Goal: Task Accomplishment & Management: Complete application form

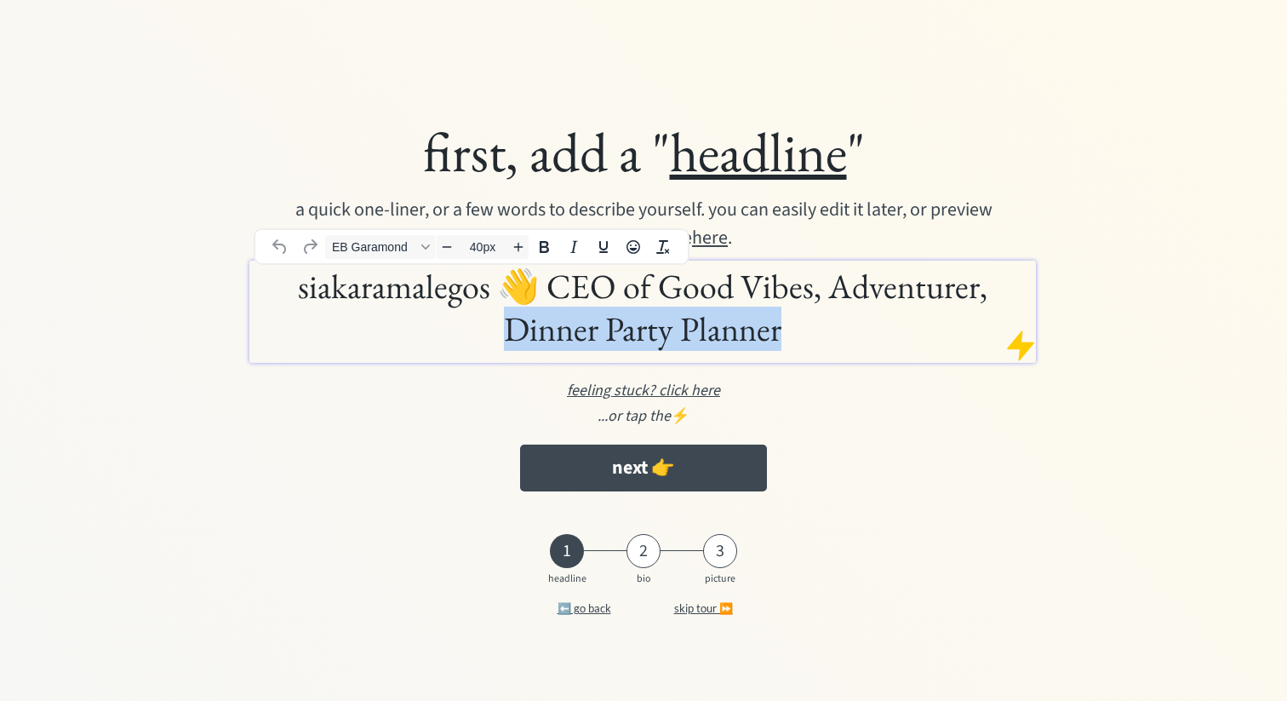
drag, startPoint x: 507, startPoint y: 330, endPoint x: 776, endPoint y: 323, distance: 269.1
click at [776, 323] on h1 "siakaramalegos 👋 CEO of Good Vibes, Adventurer, Dinner Party Planner" at bounding box center [643, 307] width 778 height 85
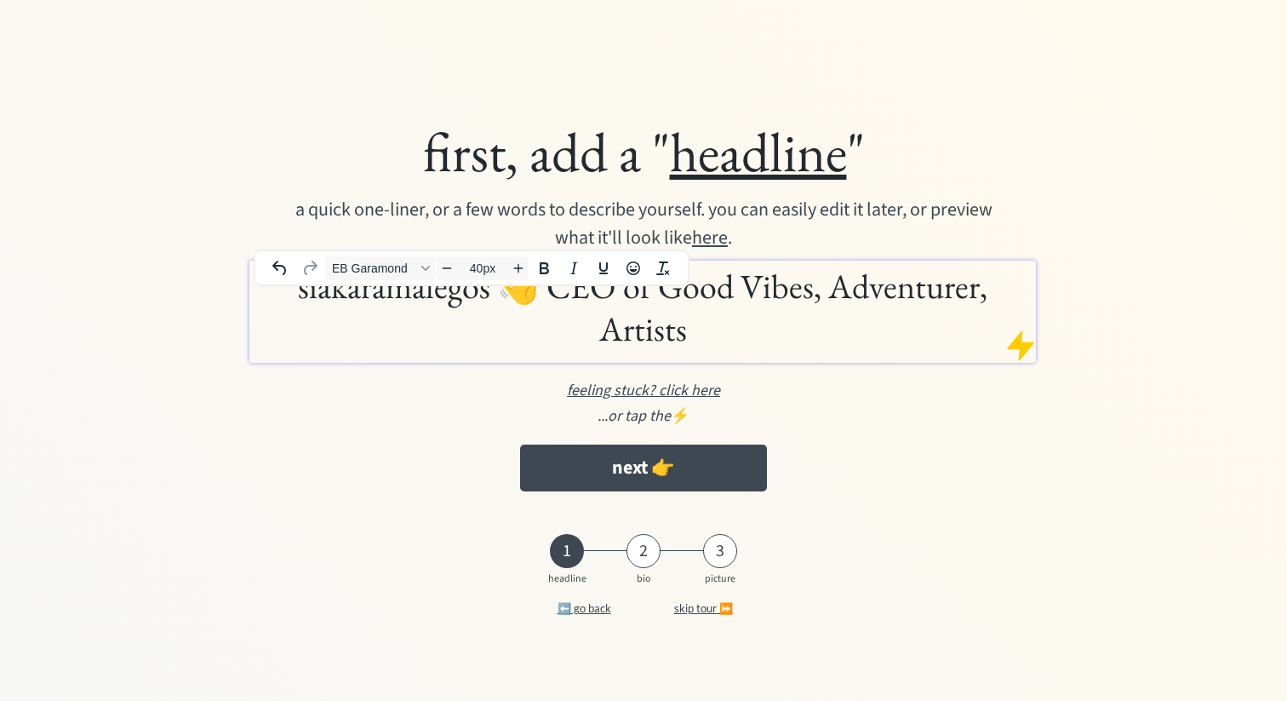
click at [335, 319] on h1 "siakaramalegos 👋 CEO of Good Vibes, Adventurer, Artists" at bounding box center [643, 307] width 778 height 85
click at [264, 313] on h1 "siakaramalegos 👋 CEO of Good Vibes, Adventurer, Artists" at bounding box center [643, 307] width 778 height 85
click at [283, 314] on h1 "Siakaramalegos 👋 CEO of Good Vibes, Adventurer, Artists" at bounding box center [643, 307] width 778 height 85
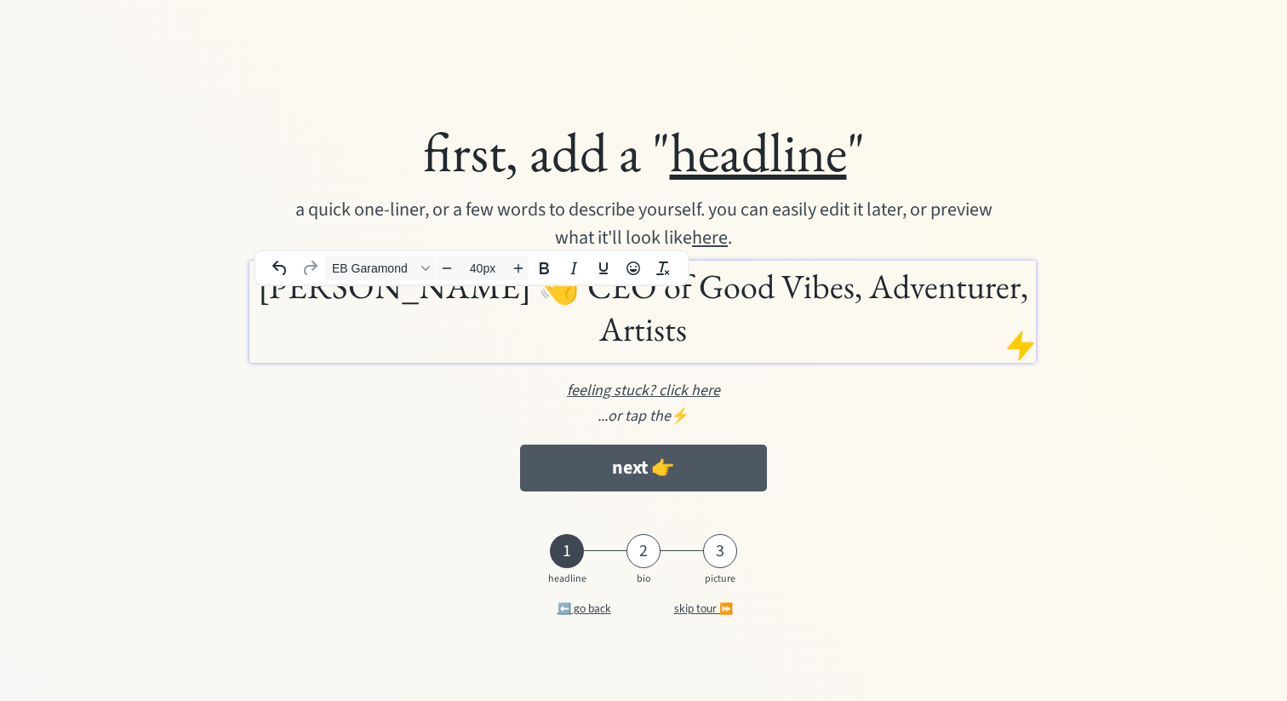
click at [667, 456] on button "next 👉" at bounding box center [643, 467] width 246 height 47
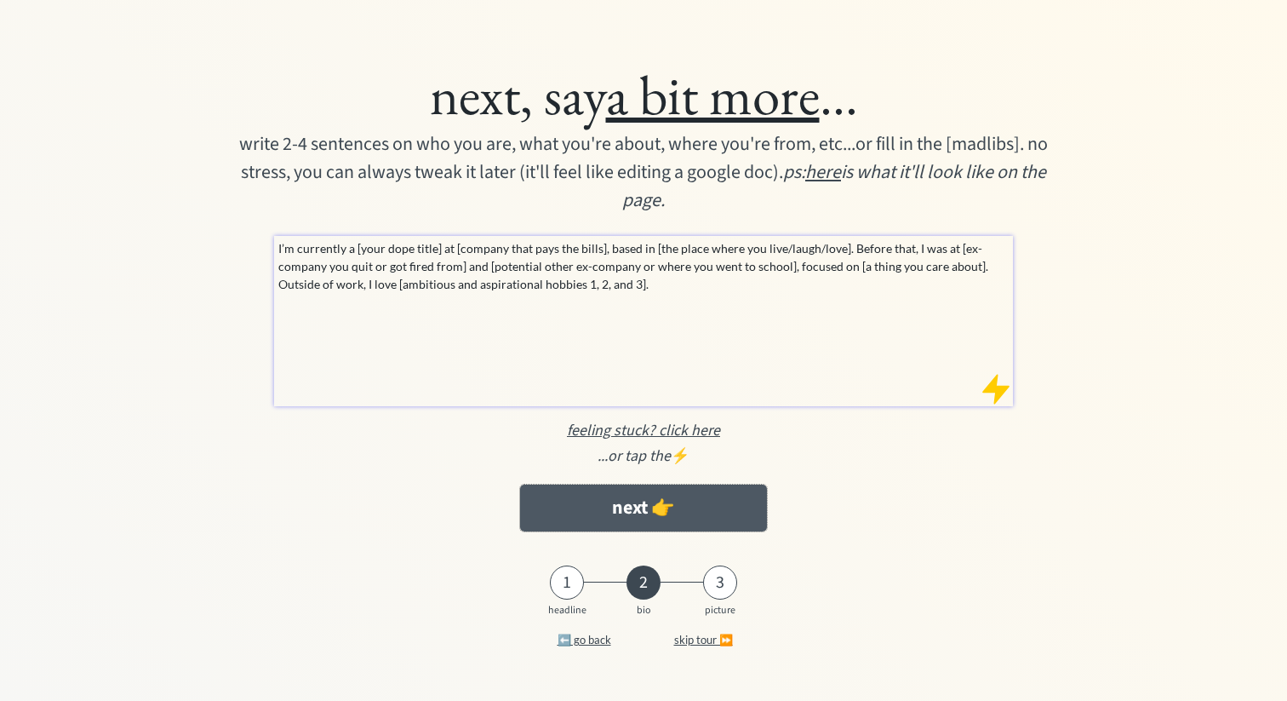
click at [621, 508] on button "next 👉" at bounding box center [643, 507] width 246 height 47
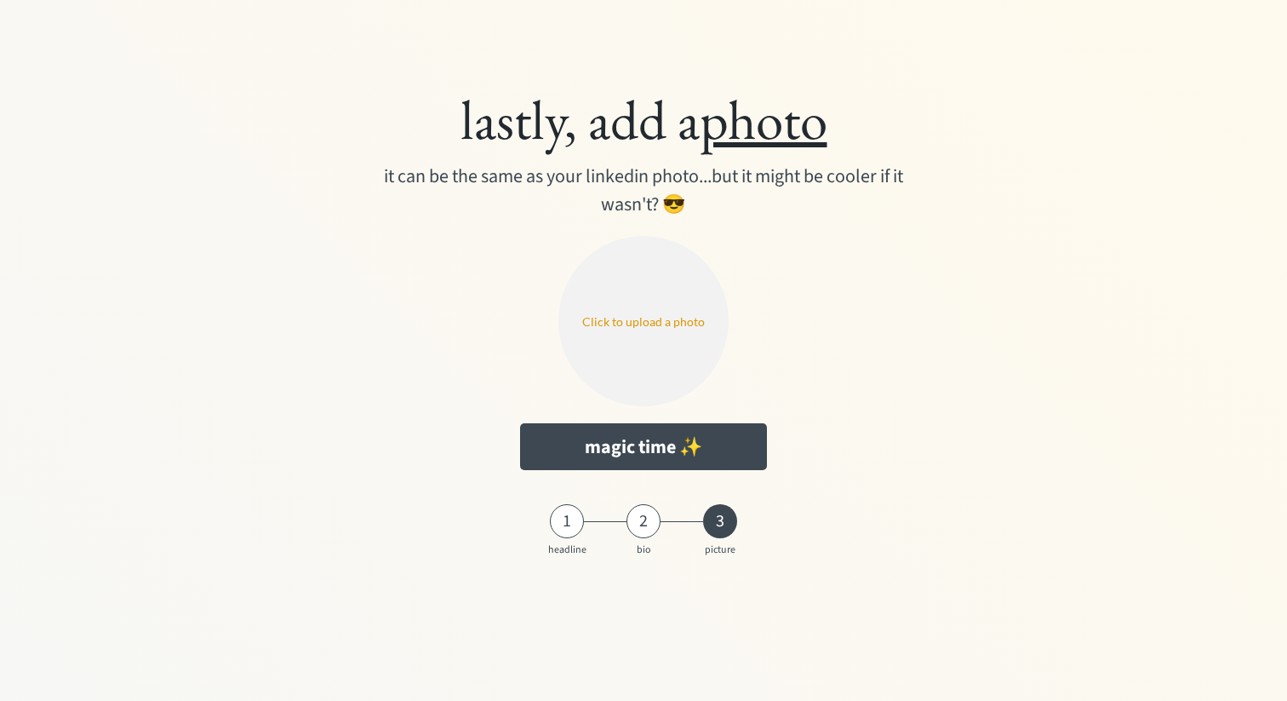
click at [671, 320] on input "file" at bounding box center [643, 321] width 170 height 170
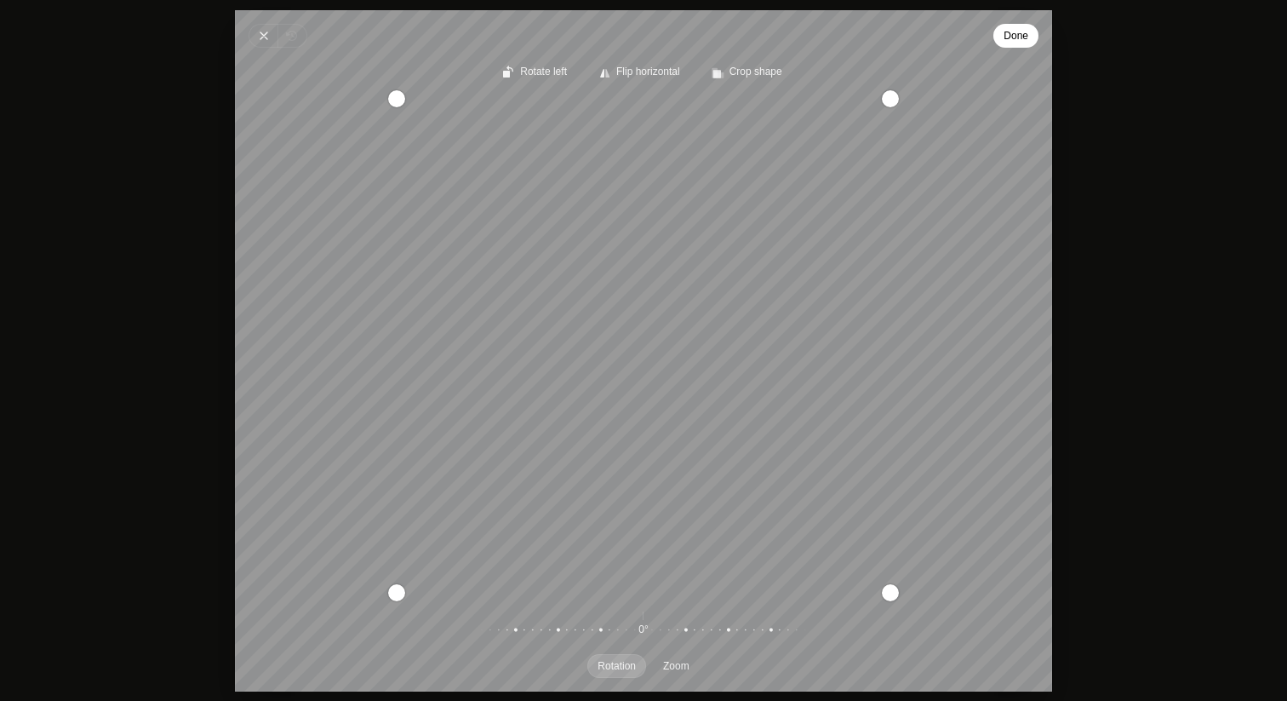
drag, startPoint x: 734, startPoint y: 420, endPoint x: 858, endPoint y: 402, distance: 125.6
click at [858, 402] on div "Recenter" at bounding box center [644, 345] width 790 height 494
click at [1024, 28] on span "Done" at bounding box center [1016, 36] width 25 height 20
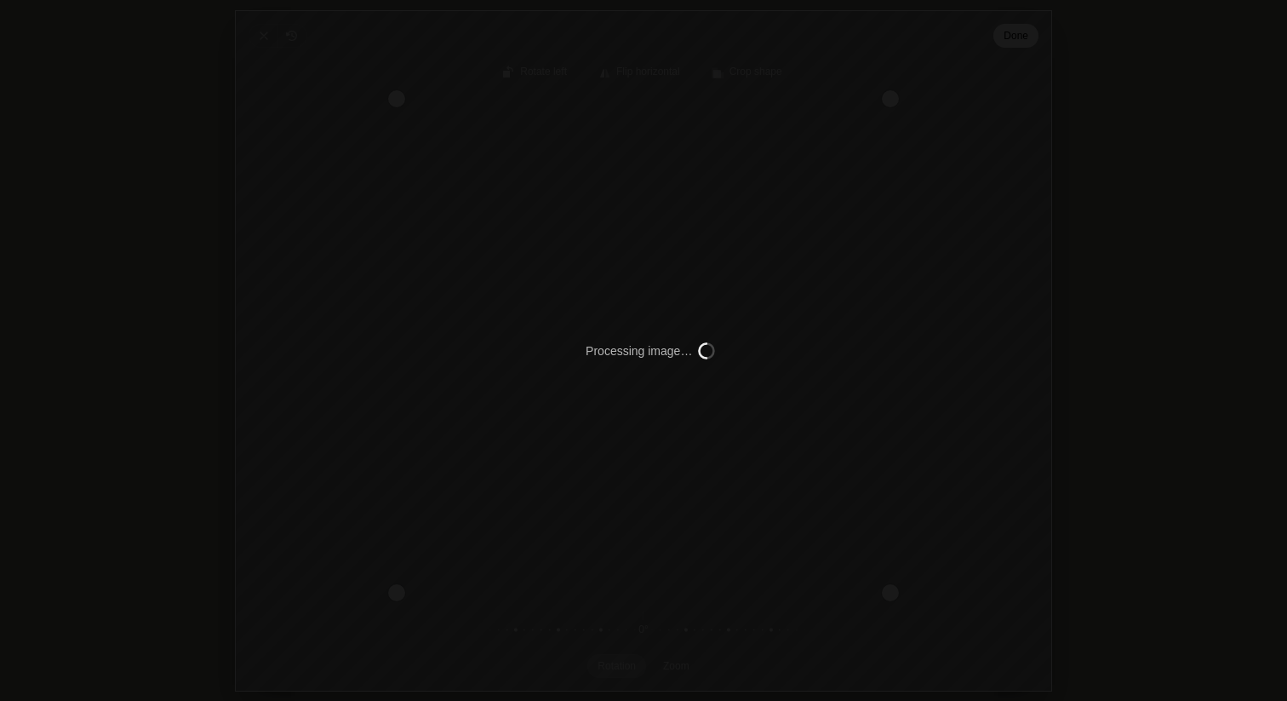
type input "C:\fakepath\nathan-anderson-Px5Dwerzr5M-unsplash.png"
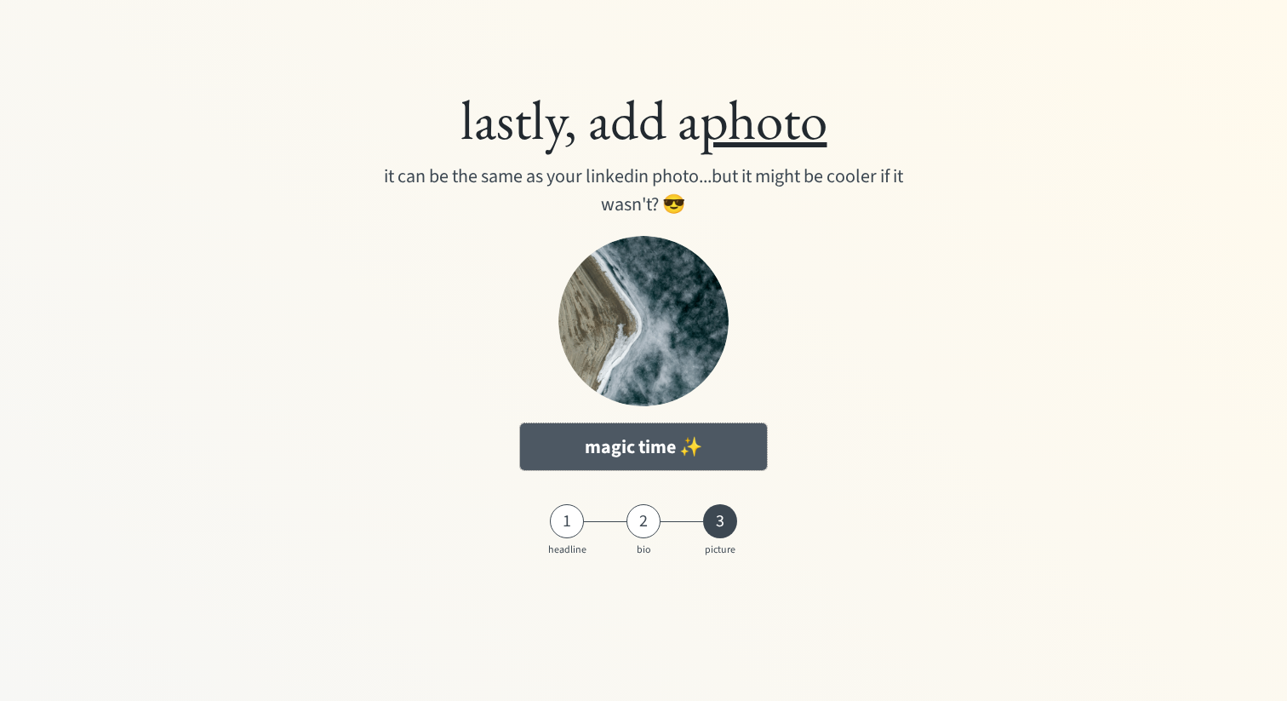
click at [700, 457] on button "magic time ✨" at bounding box center [643, 446] width 246 height 47
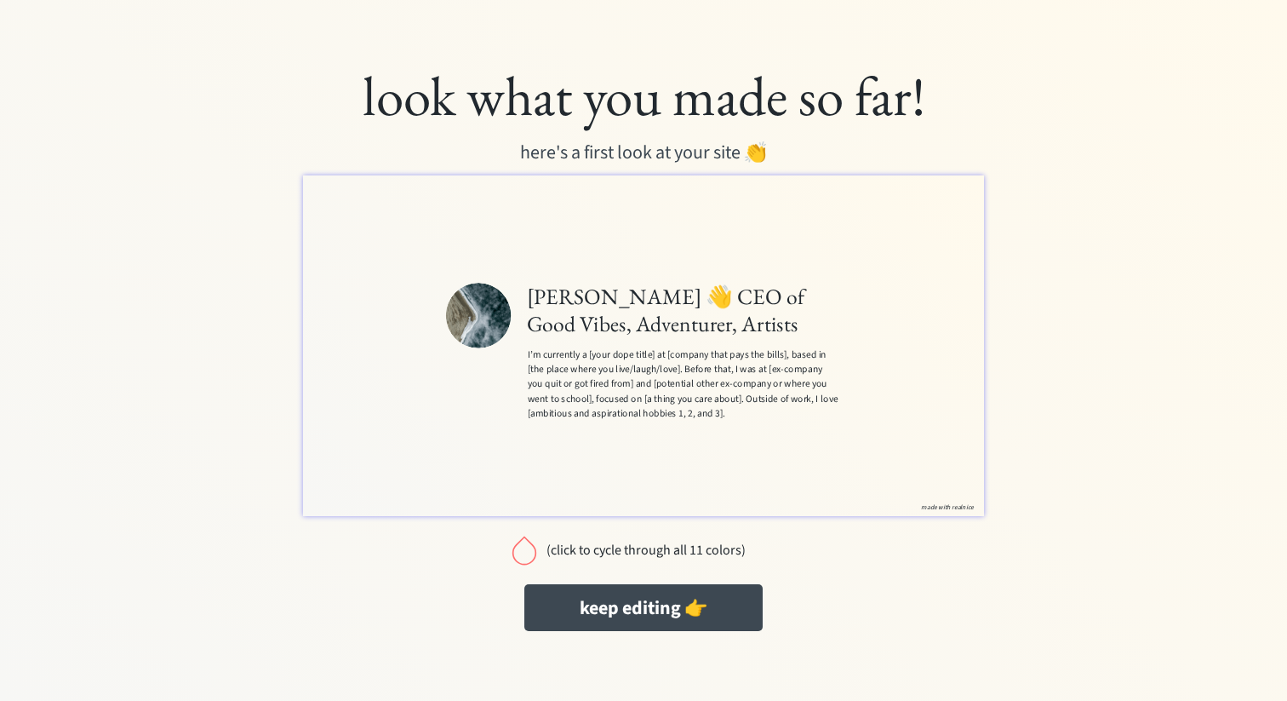
click at [924, 615] on div "[PERSON_NAME] 👋 CEO of Good Vibes, Adventurer, Artists I’m currently a [your do…" at bounding box center [835, 477] width 618 height 409
click at [530, 549] on div at bounding box center [524, 550] width 34 height 34
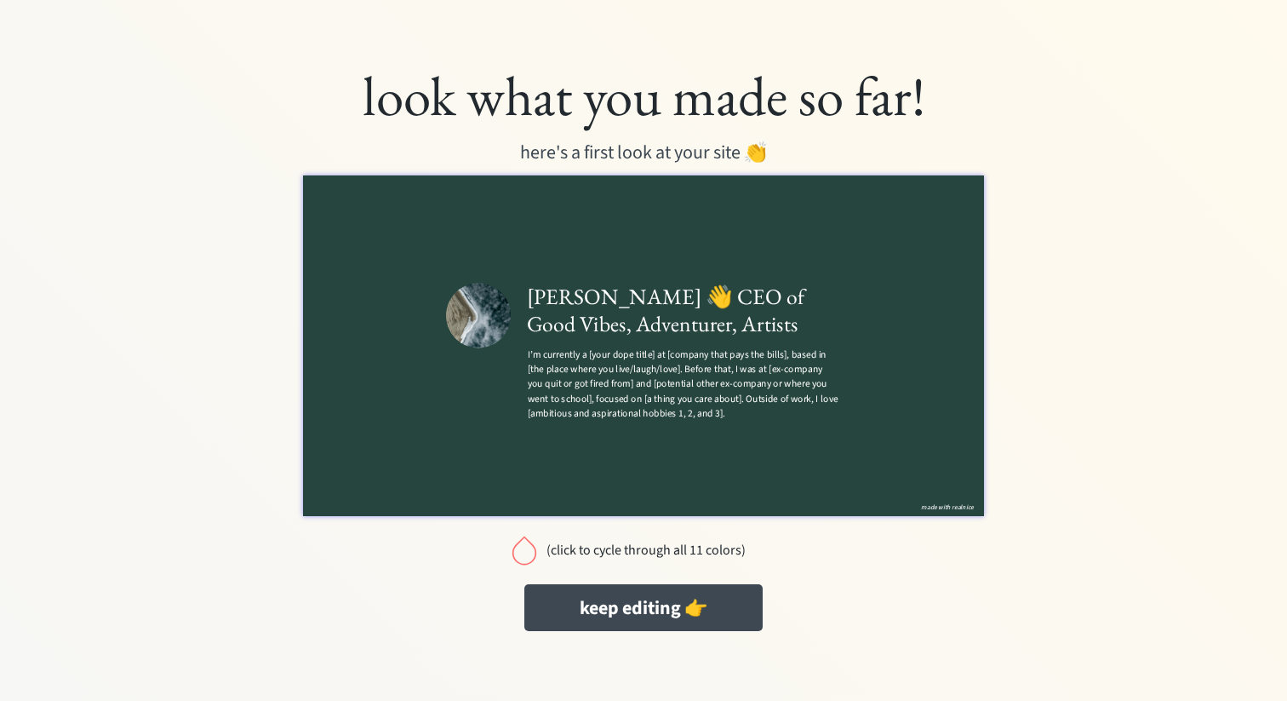
click at [527, 552] on div at bounding box center [524, 550] width 34 height 34
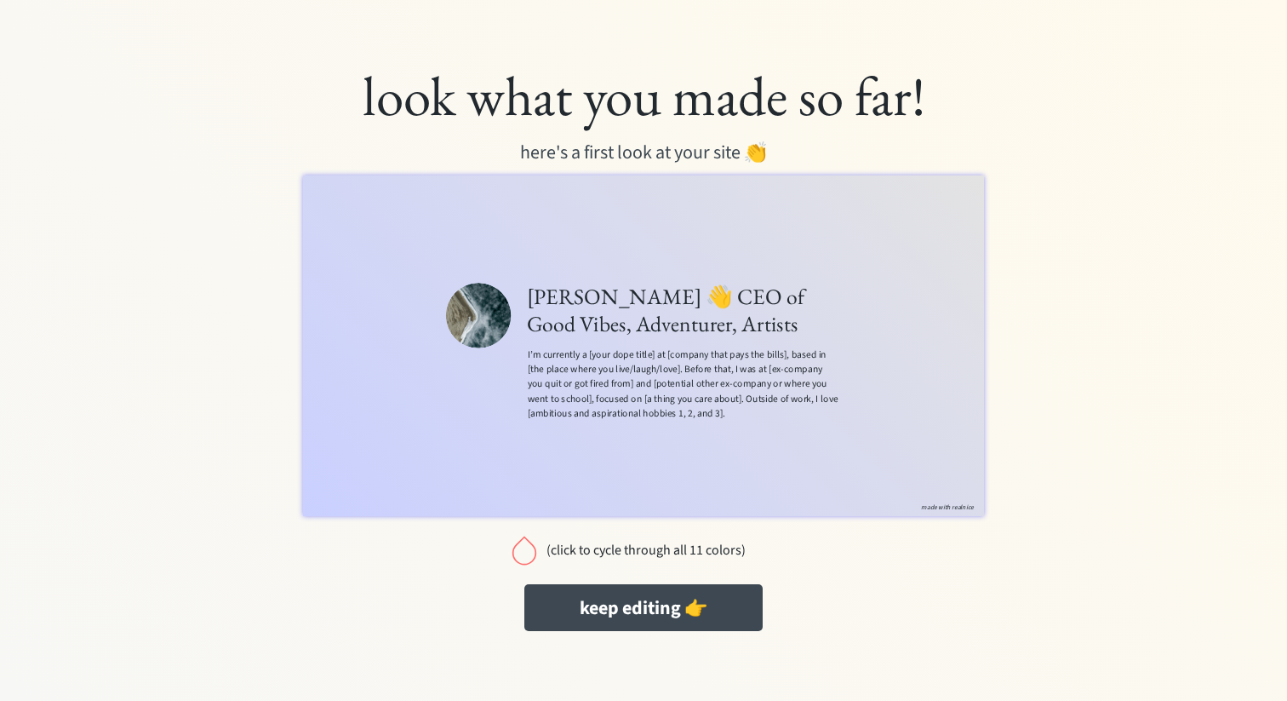
click at [527, 552] on div at bounding box center [524, 550] width 34 height 34
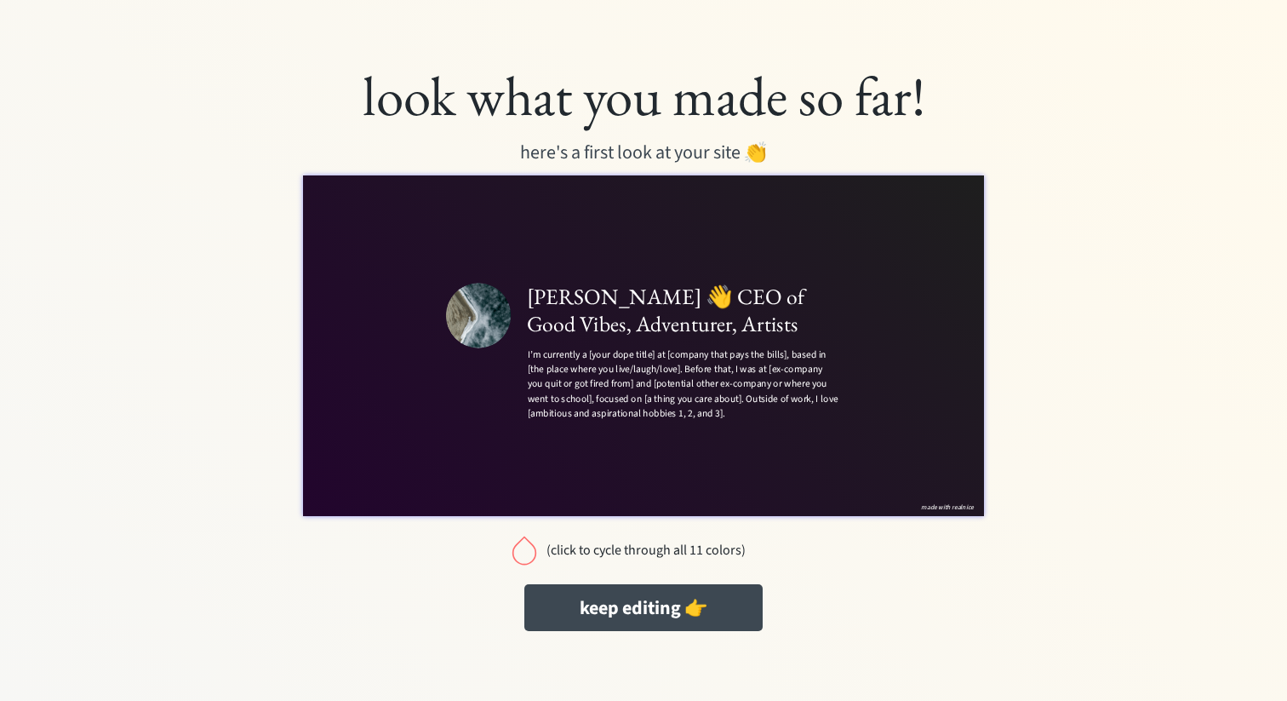
click at [527, 552] on div at bounding box center [524, 550] width 34 height 34
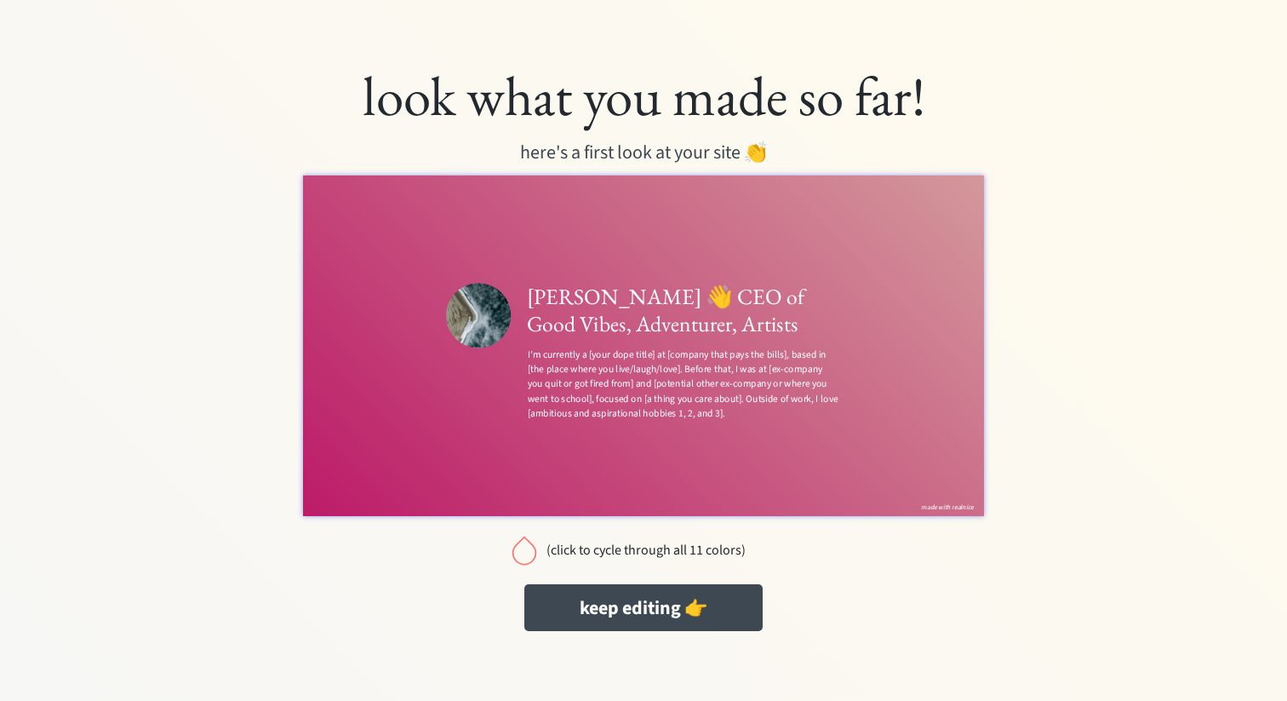
click at [527, 552] on div at bounding box center [524, 550] width 34 height 34
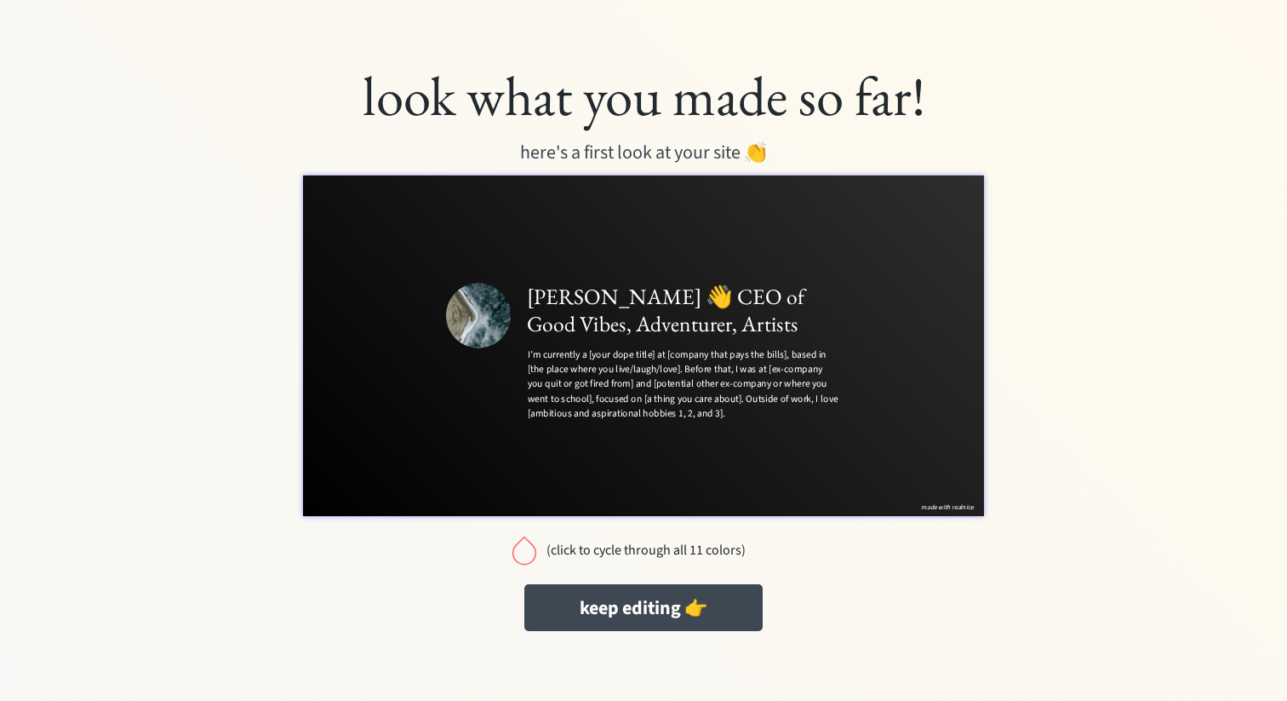
click at [527, 552] on div at bounding box center [524, 550] width 34 height 34
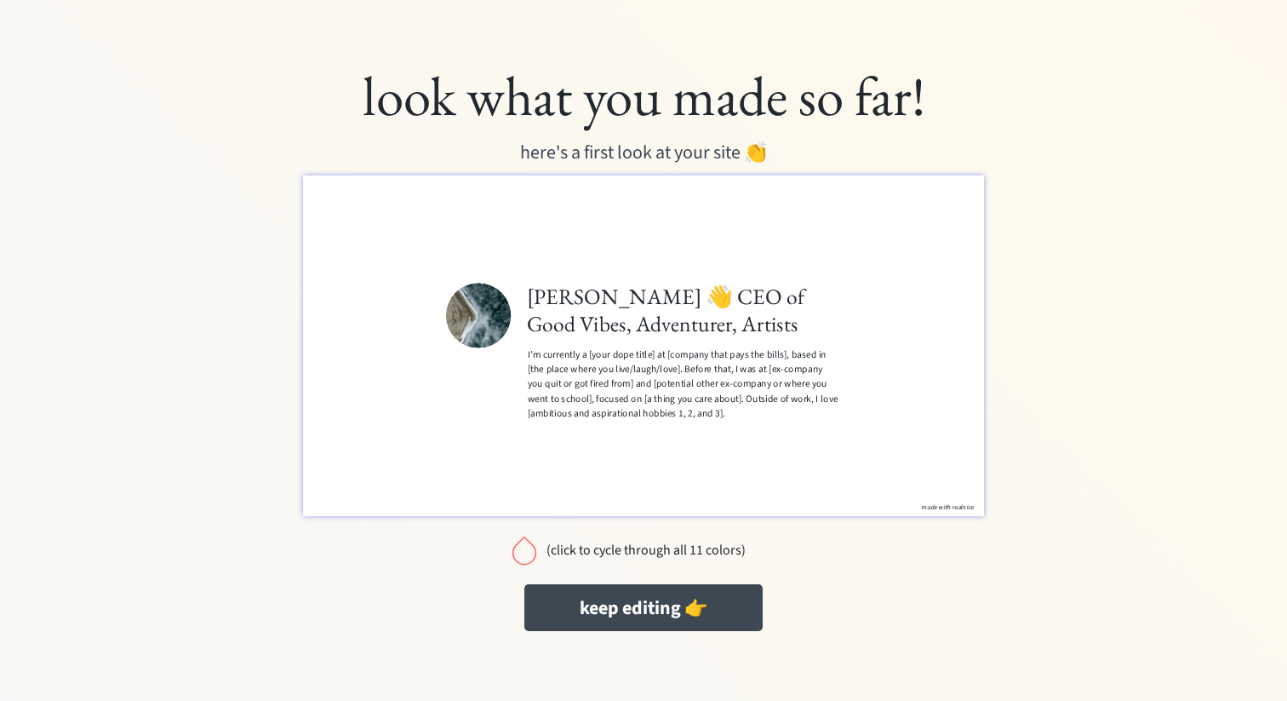
click at [528, 552] on div at bounding box center [524, 550] width 34 height 34
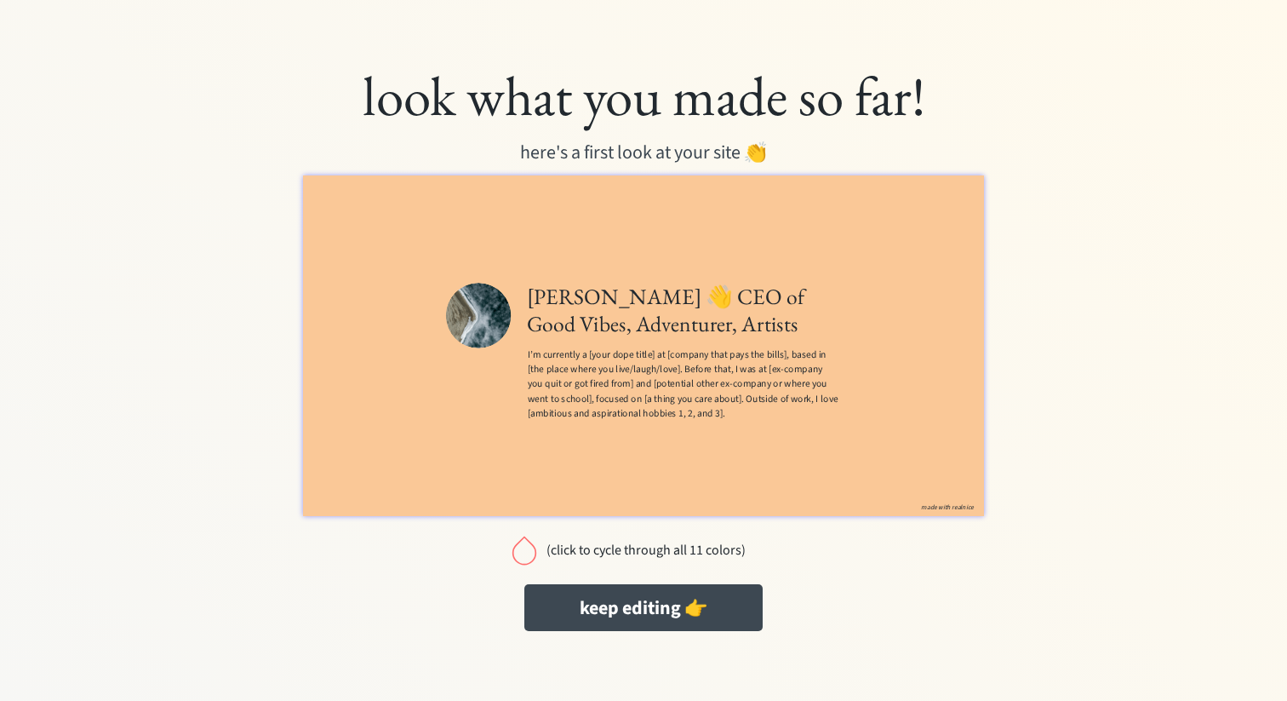
click at [528, 552] on div at bounding box center [524, 550] width 34 height 34
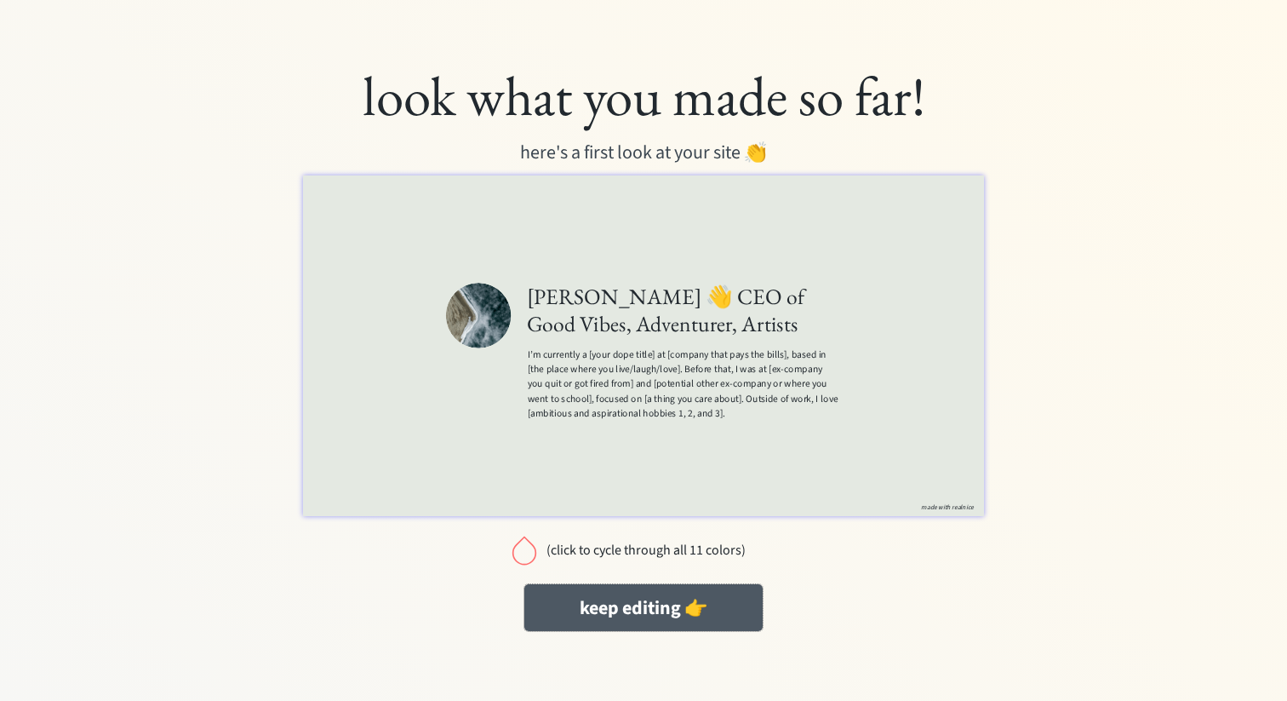
click at [624, 606] on button "keep editing 👉" at bounding box center [643, 607] width 238 height 47
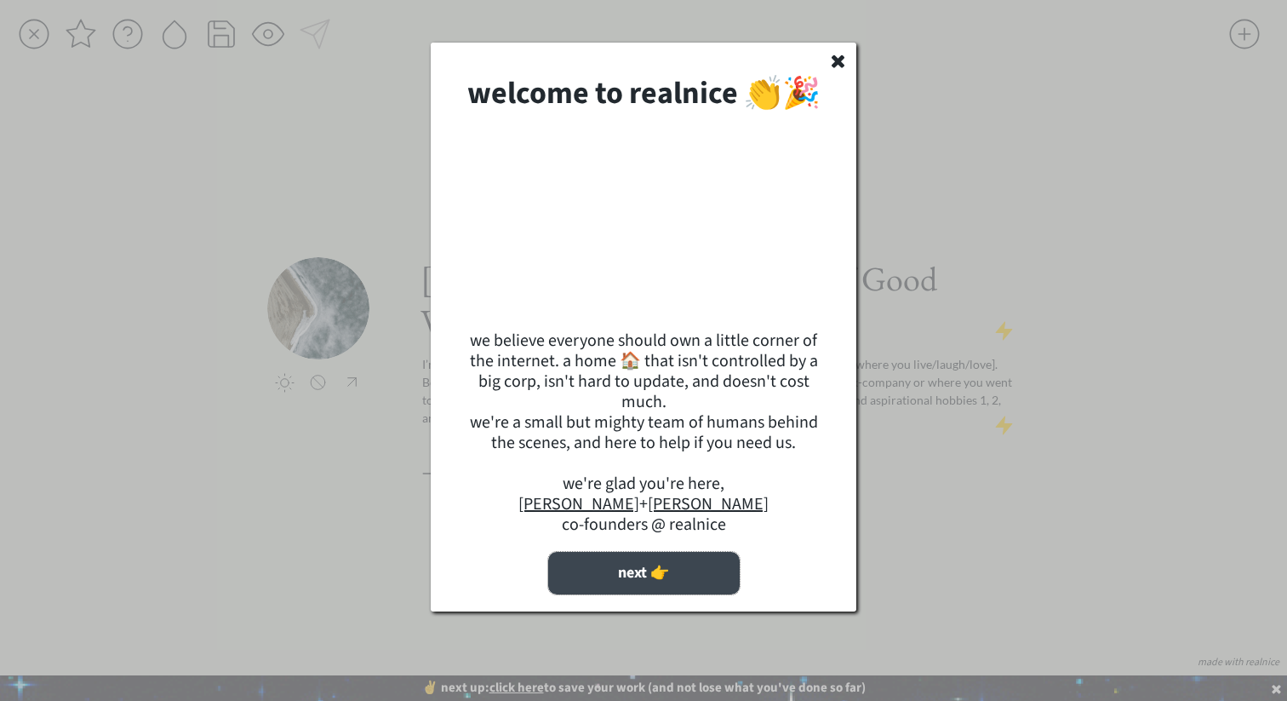
click at [642, 570] on button "next 👉" at bounding box center [644, 573] width 192 height 43
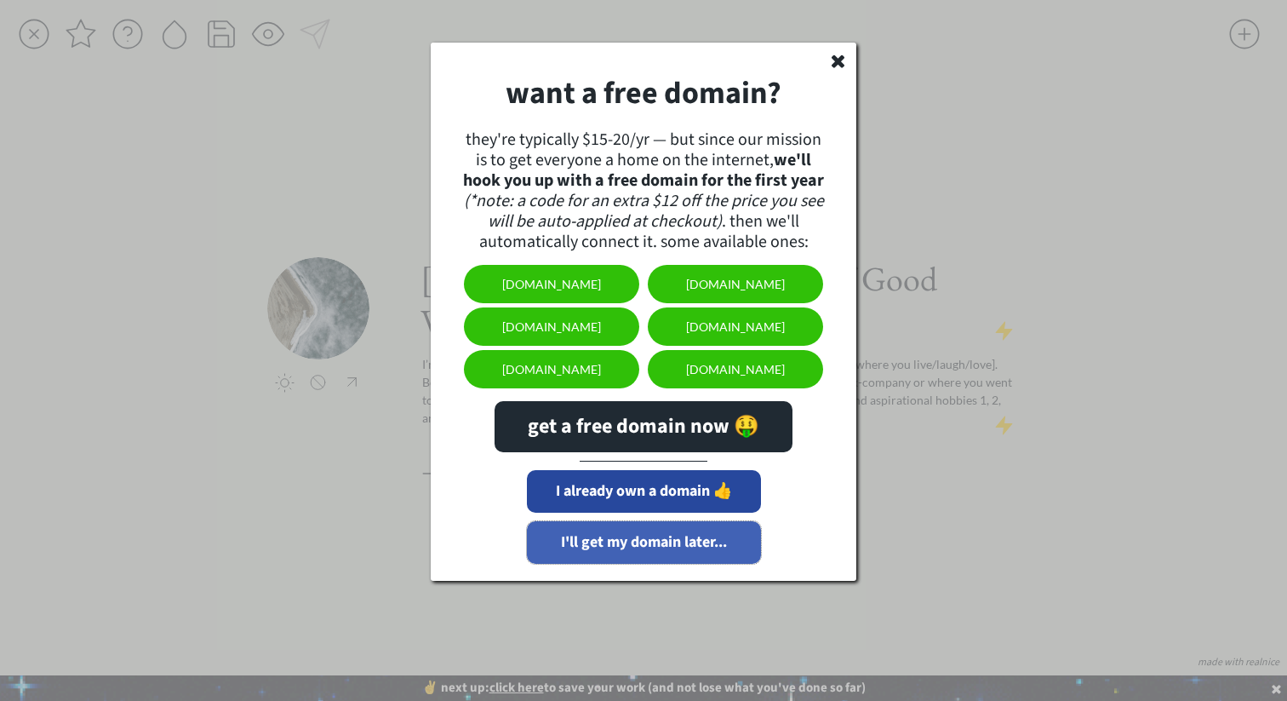
click at [667, 545] on button "I'll get my domain later..." at bounding box center [644, 542] width 234 height 43
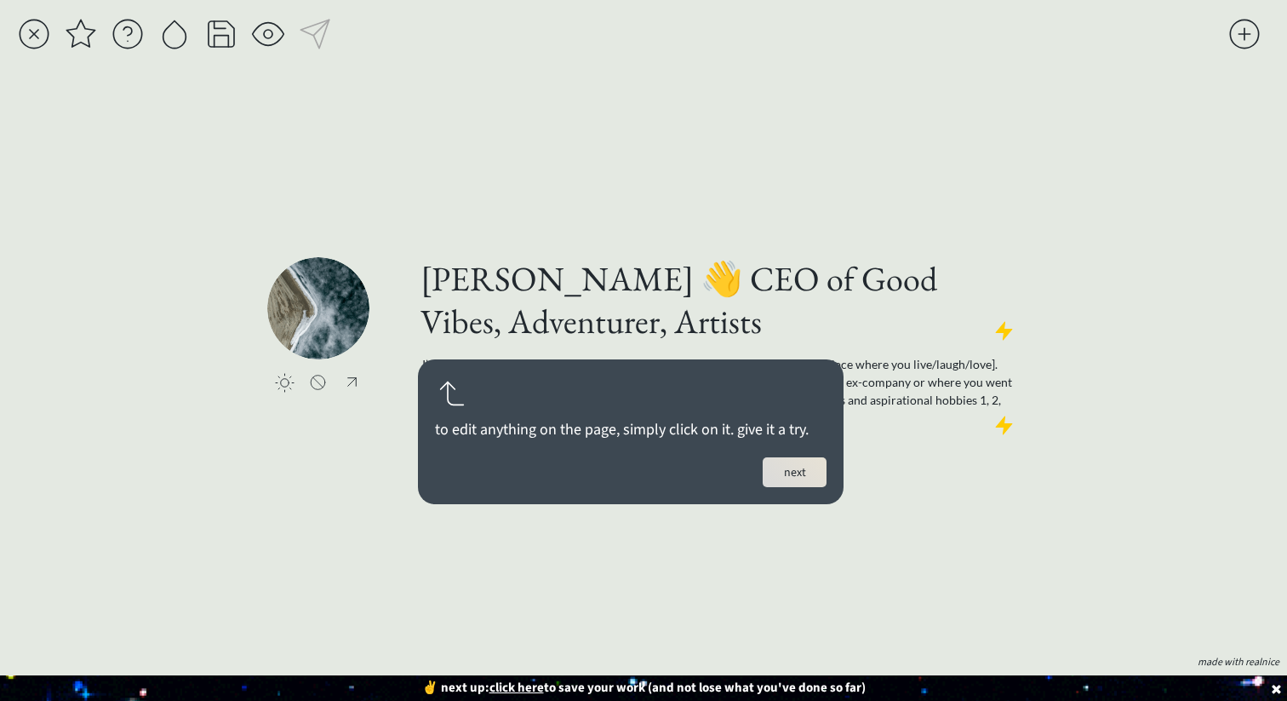
click at [805, 469] on button "next" at bounding box center [795, 472] width 64 height 30
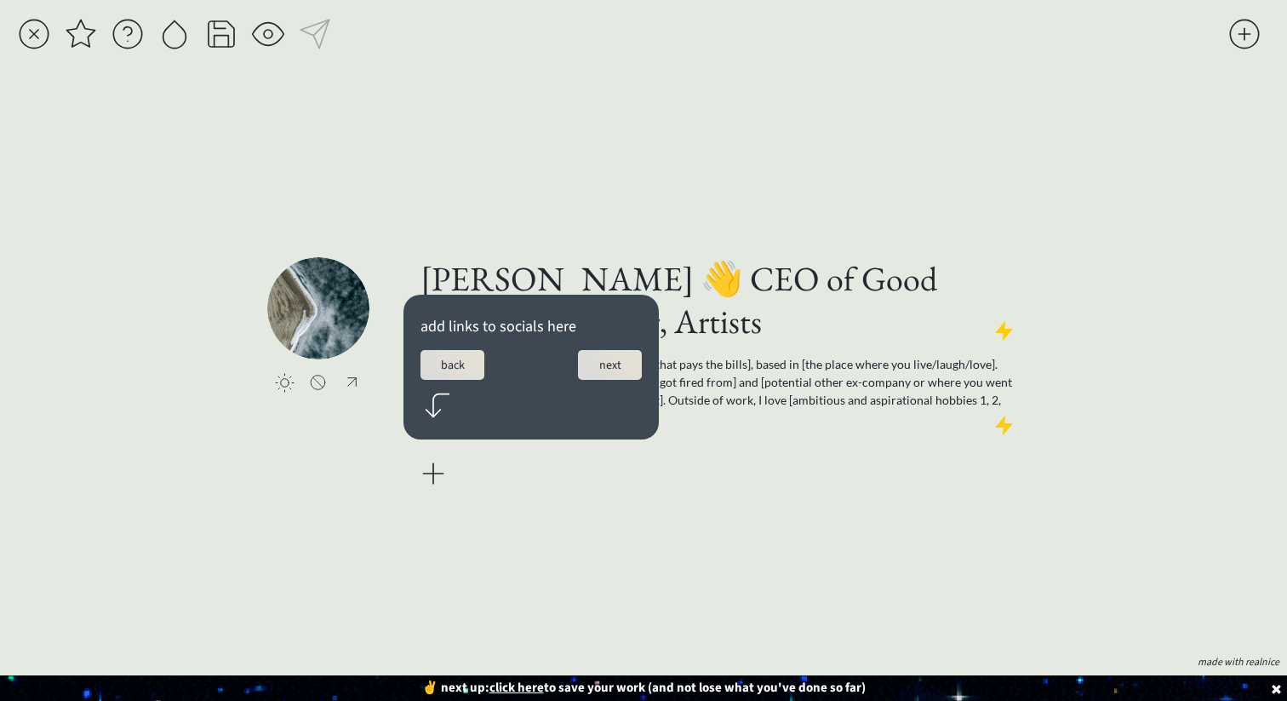
click at [621, 358] on button "next" at bounding box center [610, 365] width 64 height 30
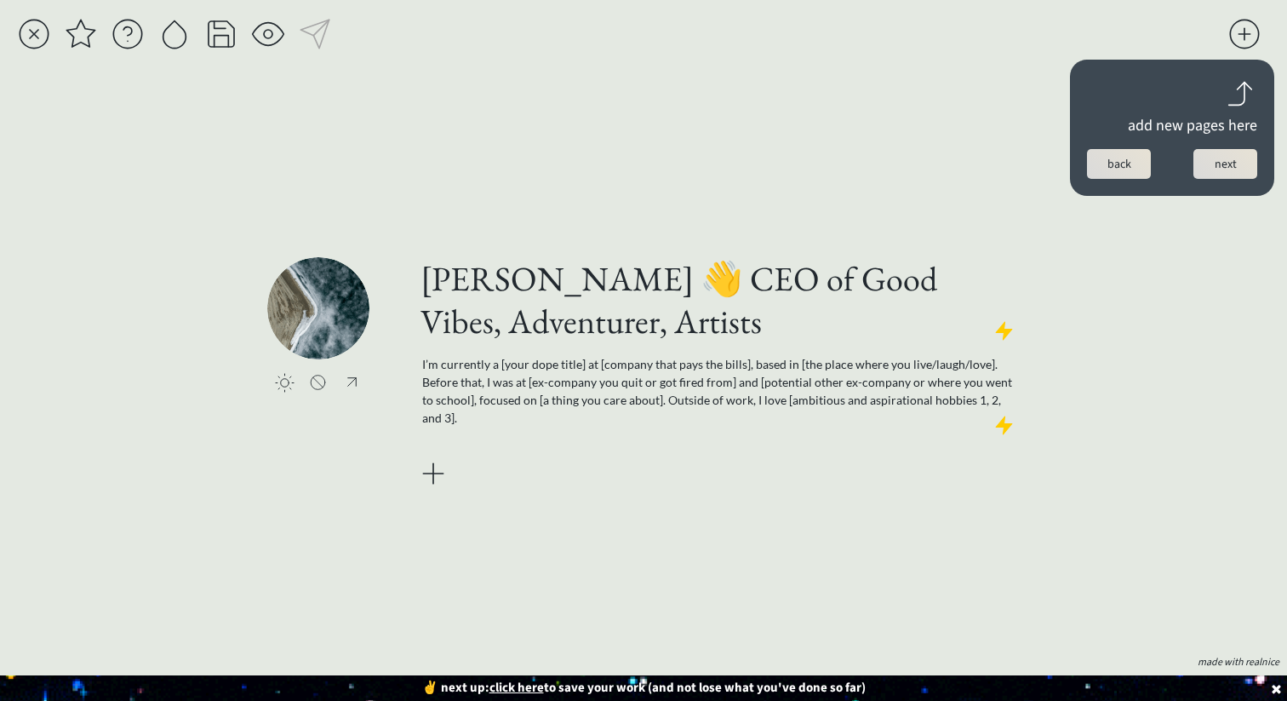
click at [1230, 165] on button "next" at bounding box center [1226, 164] width 64 height 30
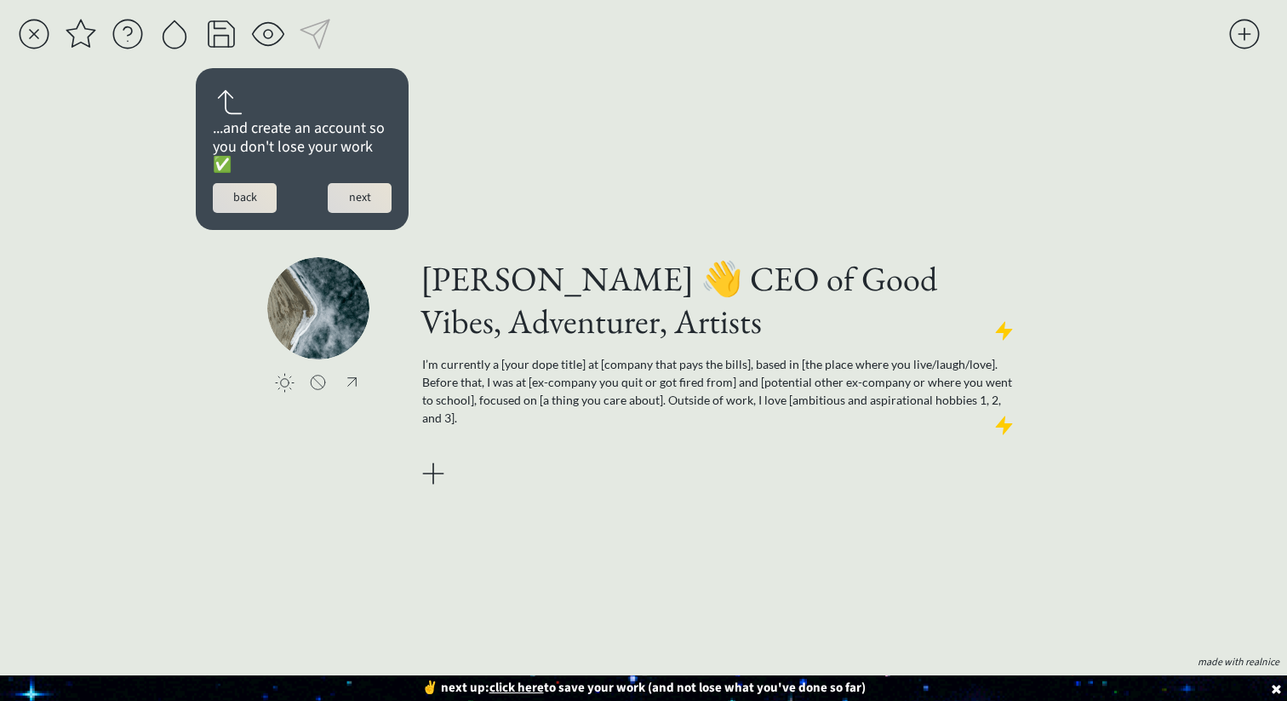
click at [369, 189] on button "next" at bounding box center [360, 198] width 64 height 30
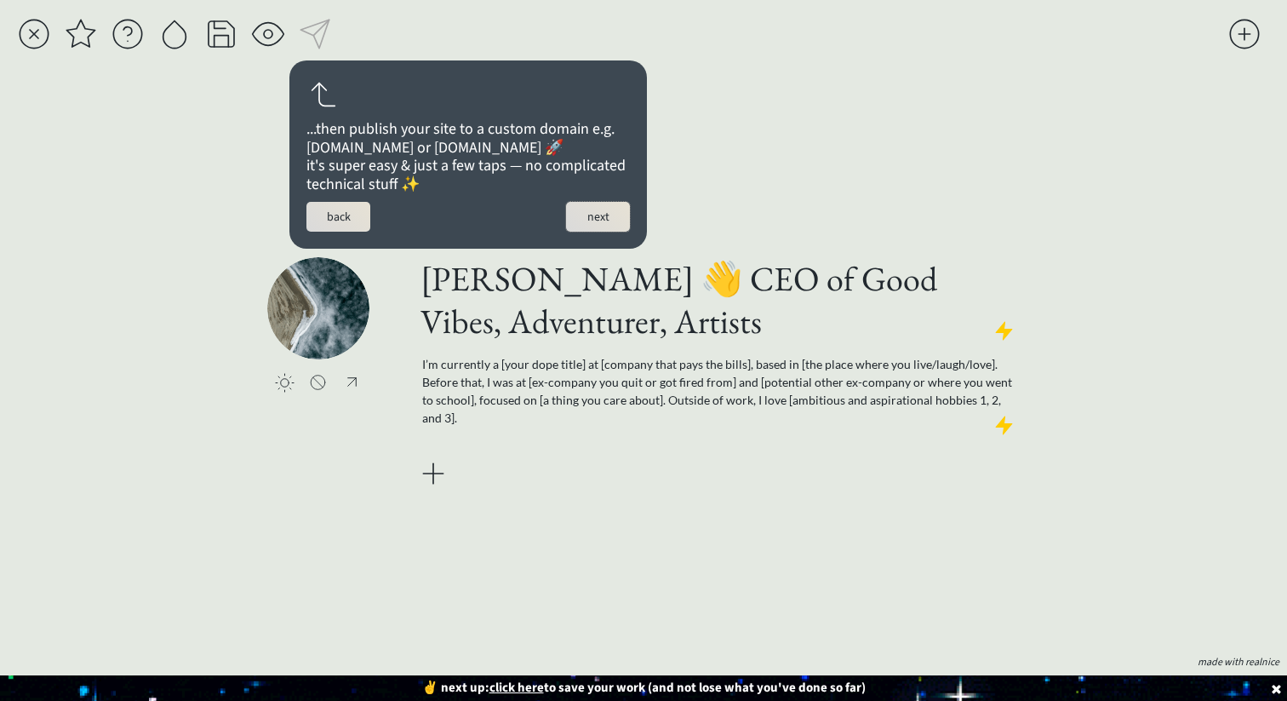
click at [603, 232] on button "next" at bounding box center [598, 217] width 64 height 30
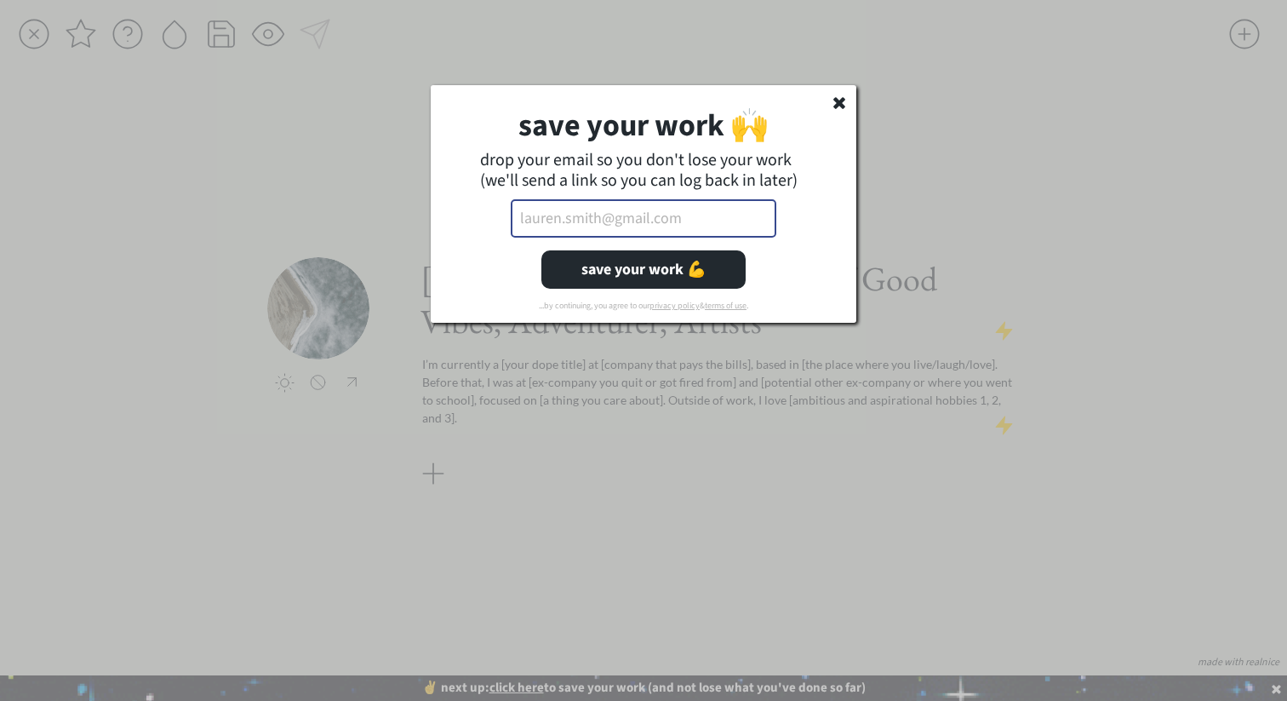
click at [604, 226] on input "email" at bounding box center [644, 218] width 266 height 38
type input "[EMAIL_ADDRESS][DOMAIN_NAME]"
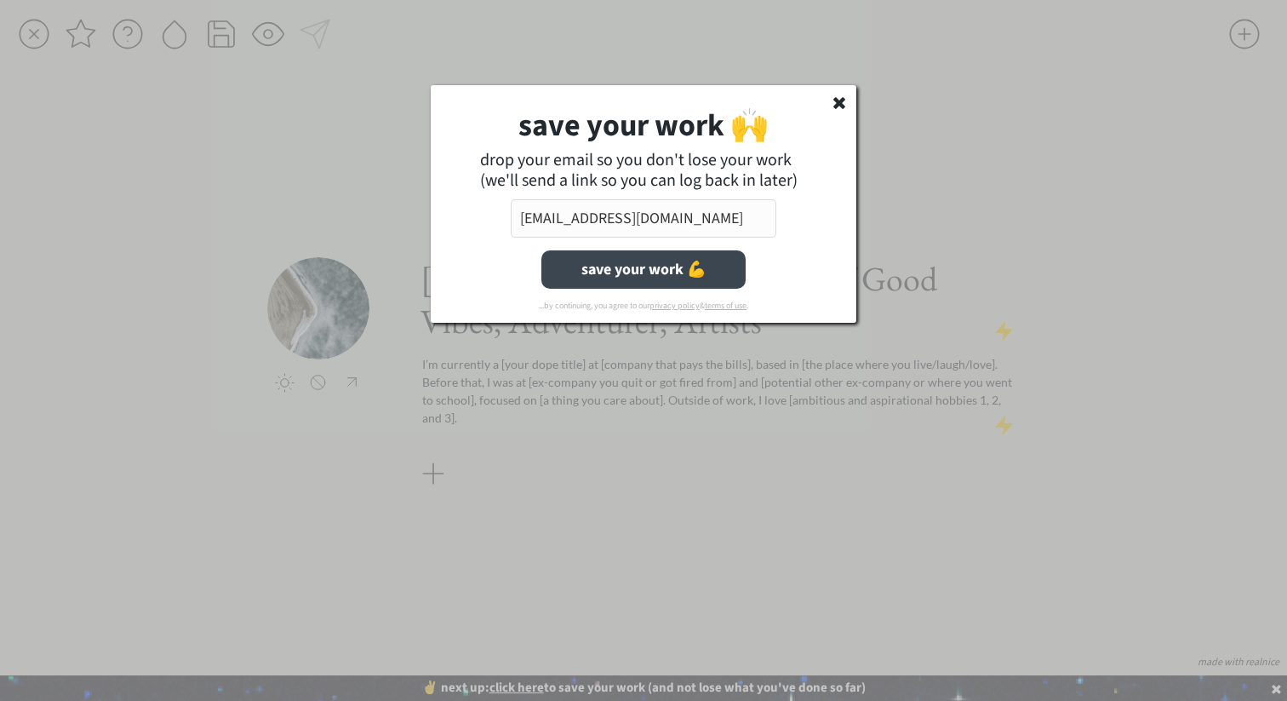
click at [649, 272] on button "save your work 💪" at bounding box center [643, 269] width 204 height 38
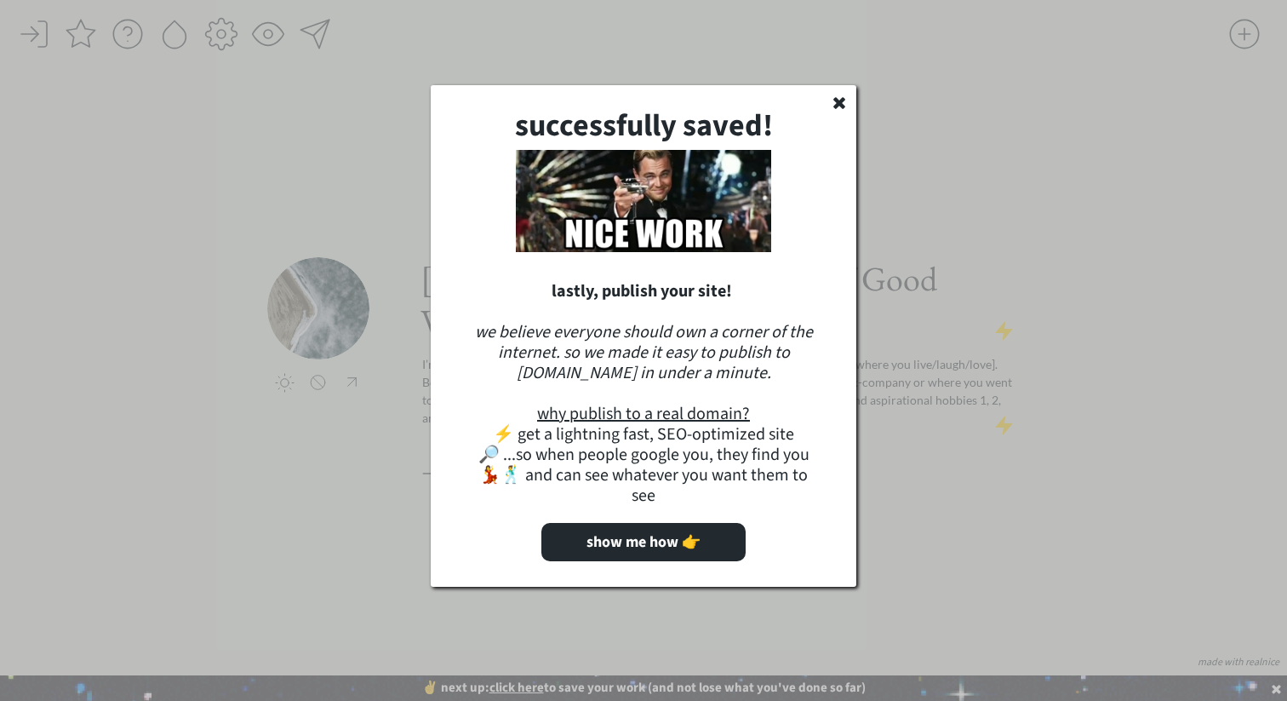
click at [842, 106] on use at bounding box center [839, 103] width 12 height 12
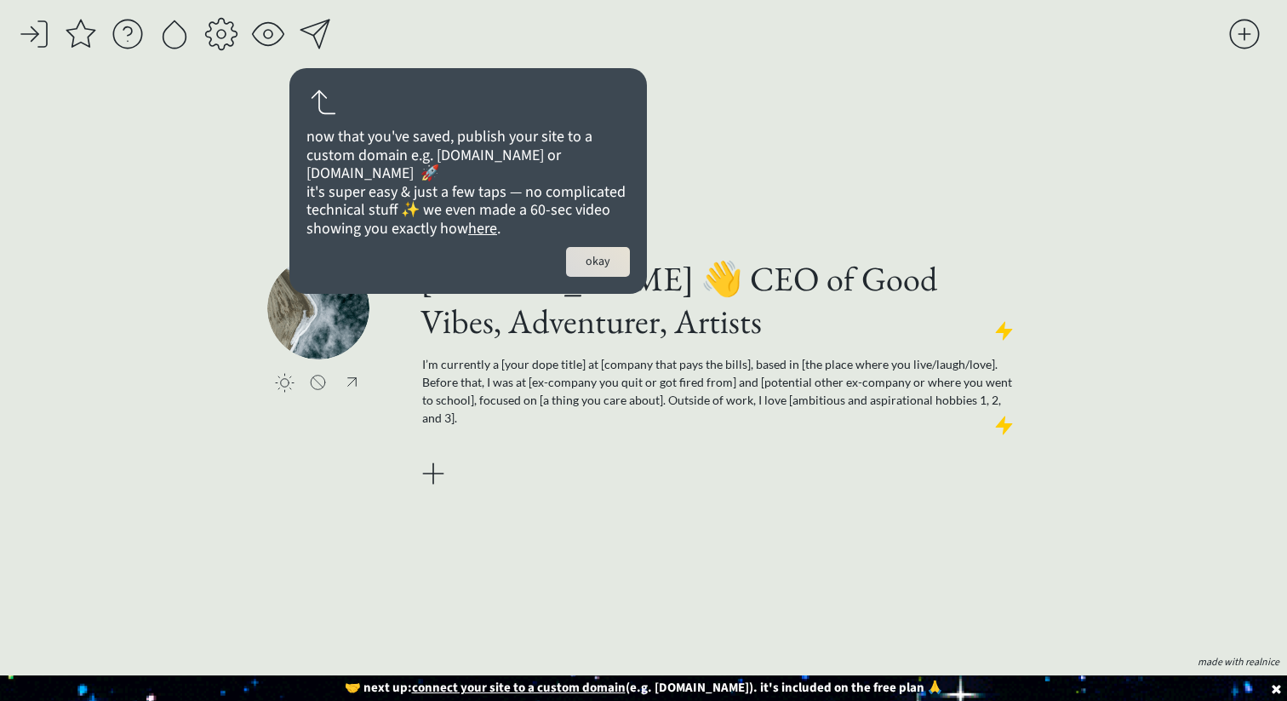
click at [719, 116] on div "click to upload a picture [PERSON_NAME] 👋 CEO of Good Vibes, Adventurer, Artist…" at bounding box center [643, 374] width 752 height 552
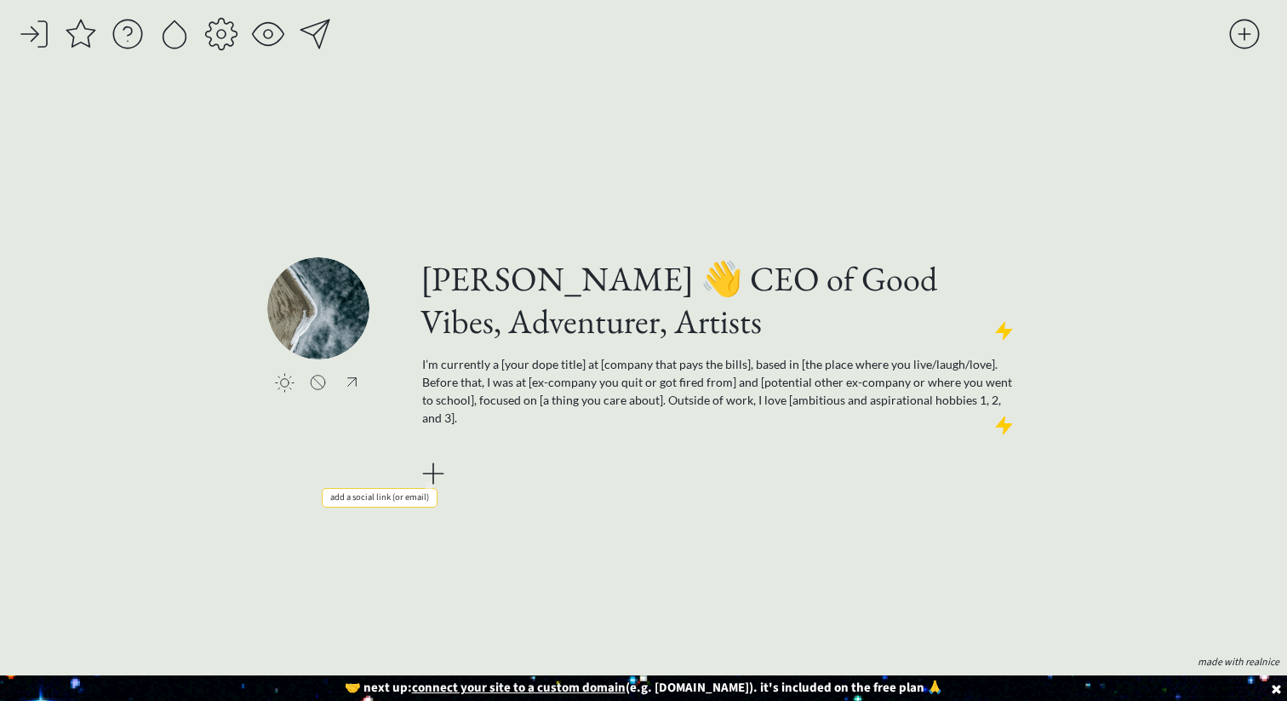
click at [433, 472] on div at bounding box center [433, 473] width 34 height 34
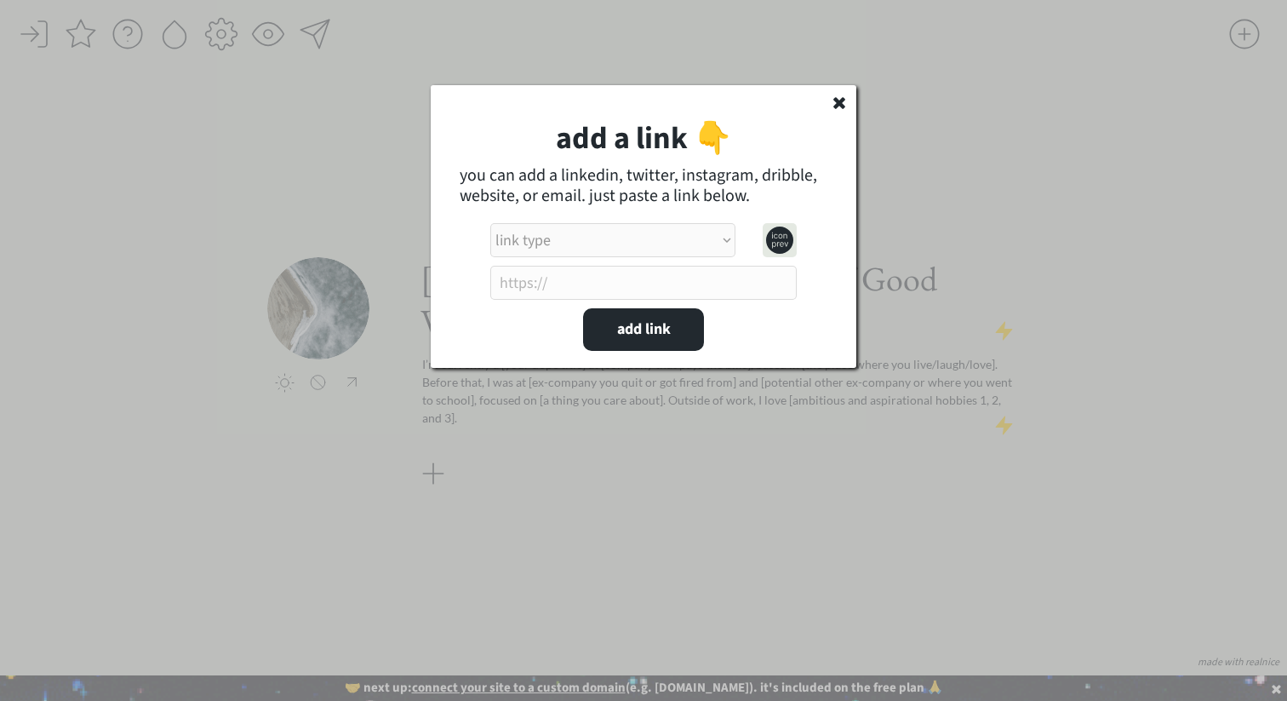
click at [567, 241] on select "link type apple music apple podcasts beehiiv behance bluesky calendar discord d…" at bounding box center [612, 240] width 245 height 34
select select ""bluesky""
click at [490, 223] on select "link type apple music apple podcasts beehiiv behance bluesky calendar discord d…" at bounding box center [612, 240] width 245 height 34
click at [575, 283] on input "input" at bounding box center [643, 283] width 306 height 34
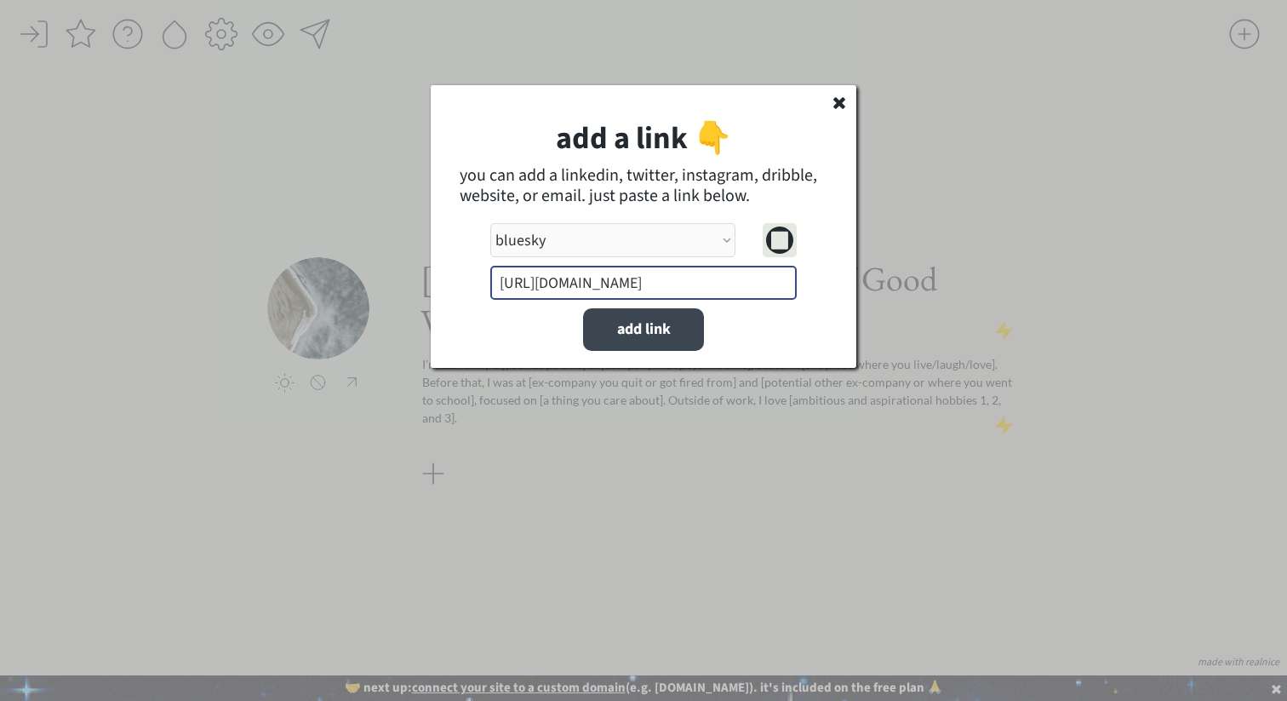
type input "[URL][DOMAIN_NAME]"
click at [656, 330] on button "add link" at bounding box center [643, 329] width 121 height 43
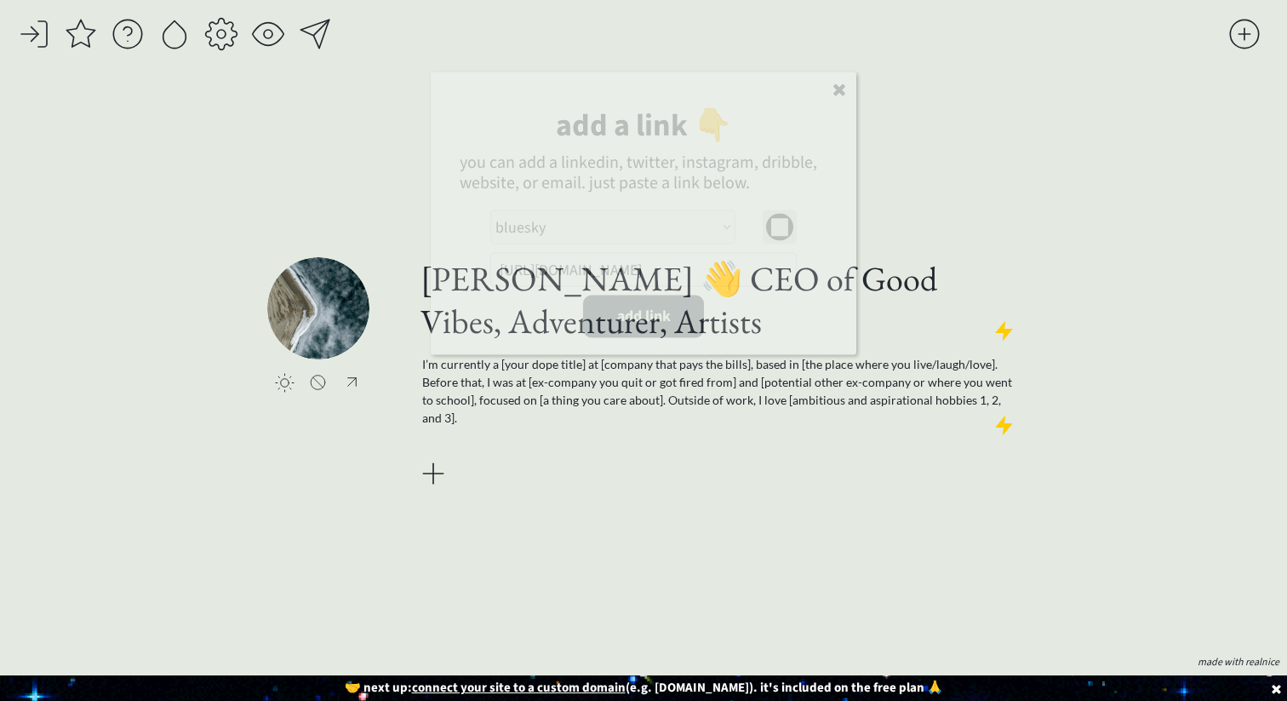
select select ""PLACEHOLDER_1427118222253""
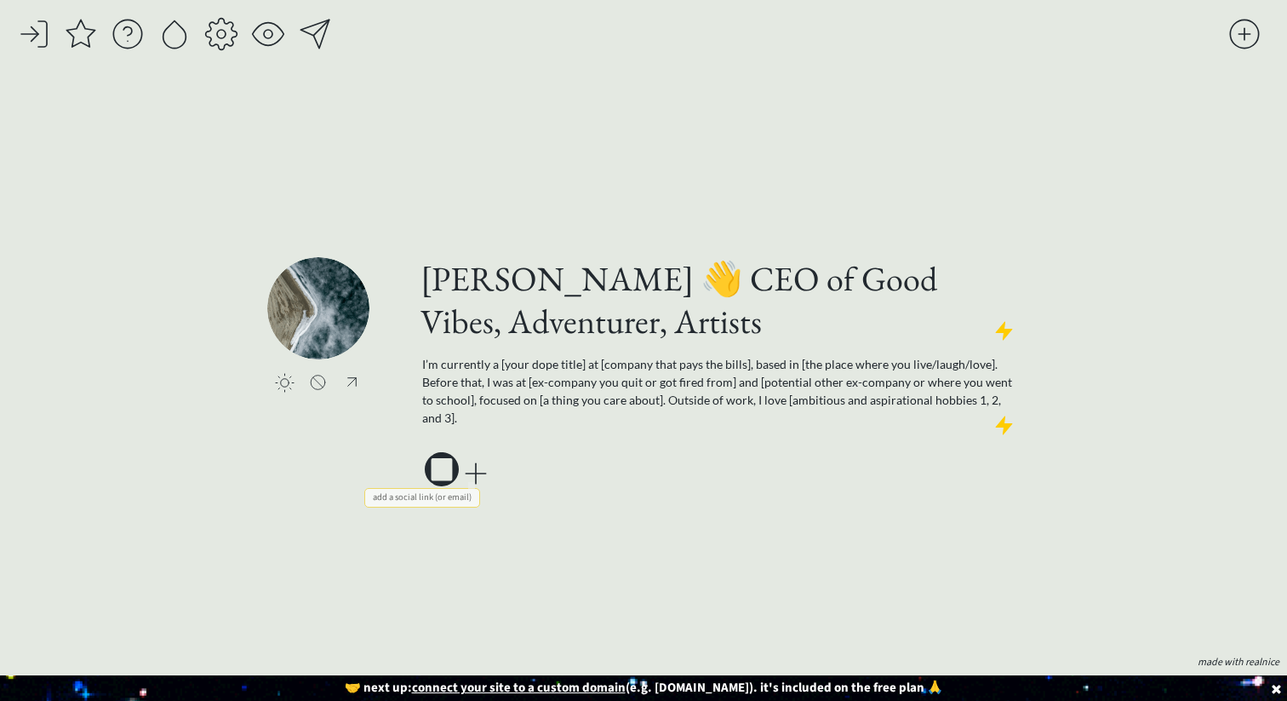
click at [487, 567] on div "click to upload a picture [PERSON_NAME] 👋 CEO of Good Vibes, Adventurer, Artist…" at bounding box center [643, 374] width 752 height 552
click at [226, 43] on div at bounding box center [221, 34] width 34 height 34
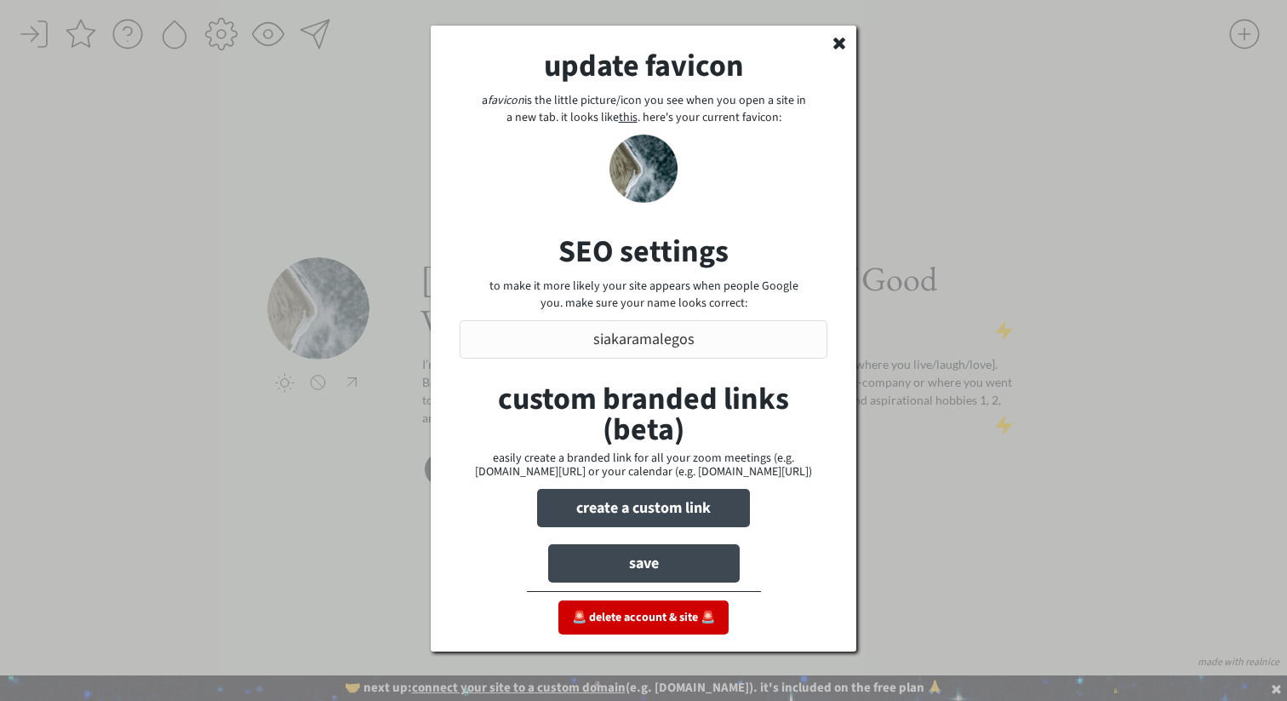
click at [839, 38] on icon at bounding box center [839, 42] width 17 height 17
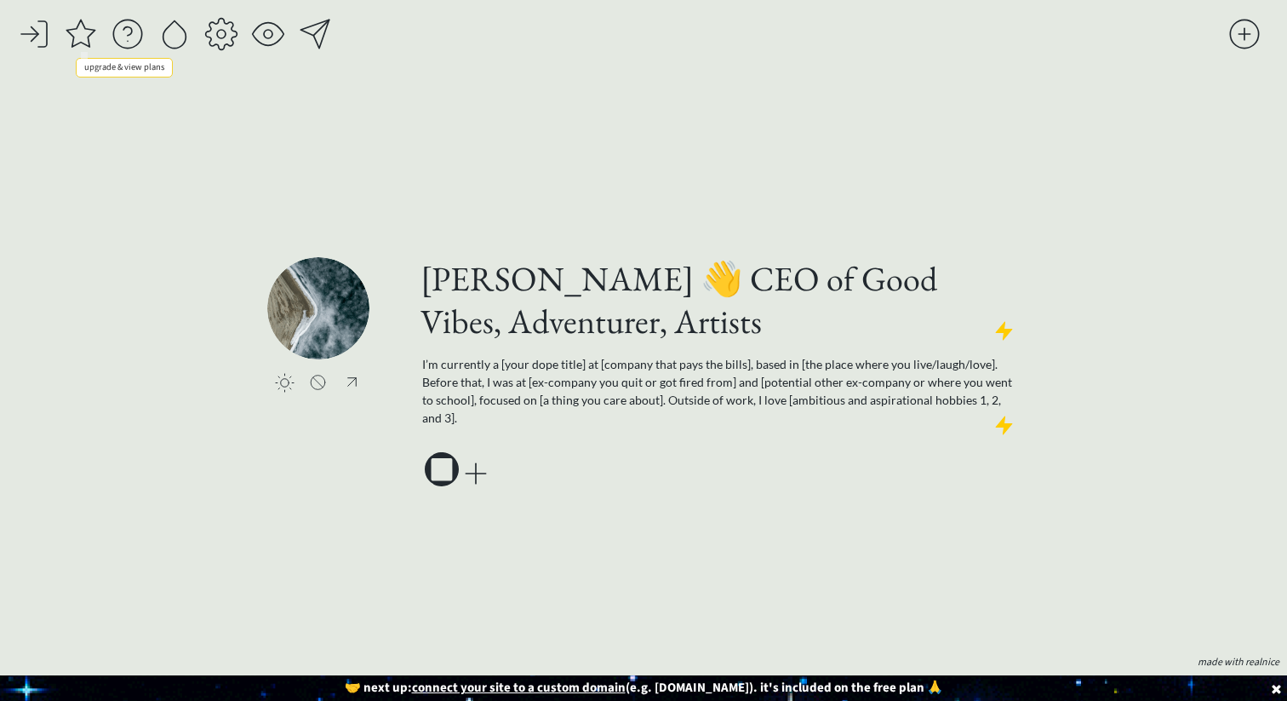
click at [77, 36] on div at bounding box center [81, 34] width 34 height 34
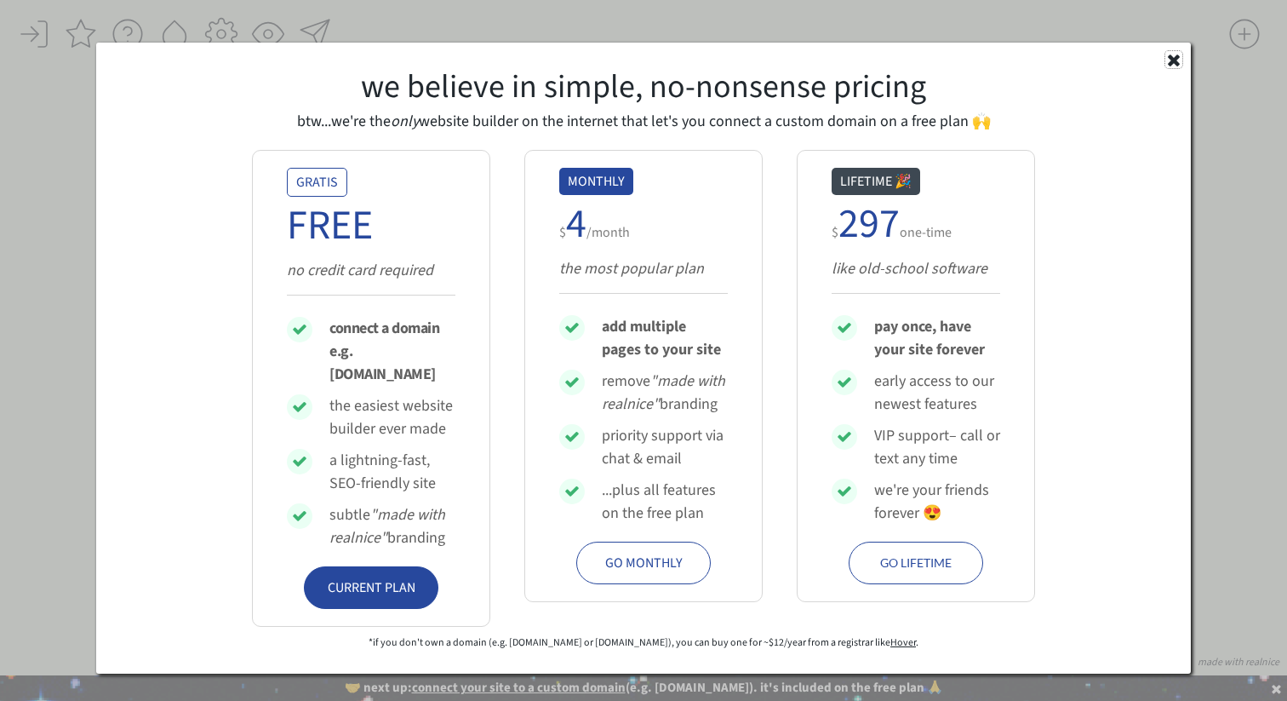
click at [1176, 58] on use at bounding box center [1174, 60] width 12 height 12
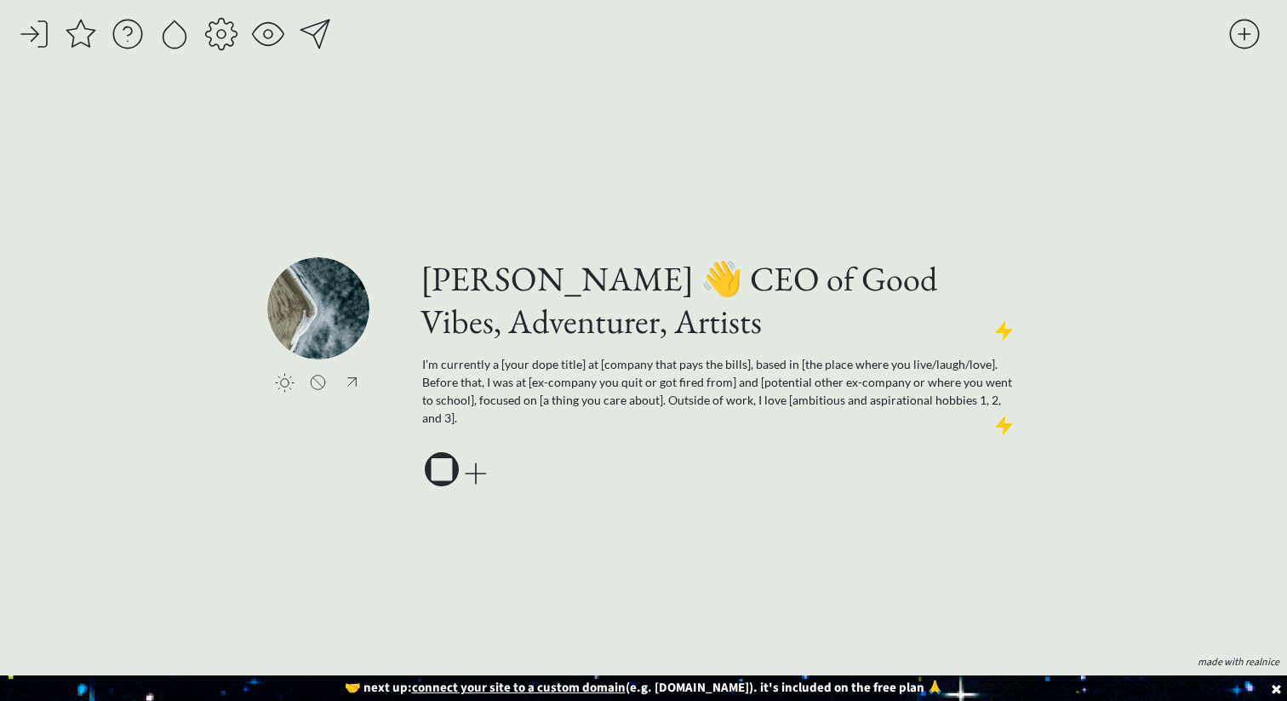
click at [215, 31] on div at bounding box center [221, 34] width 34 height 34
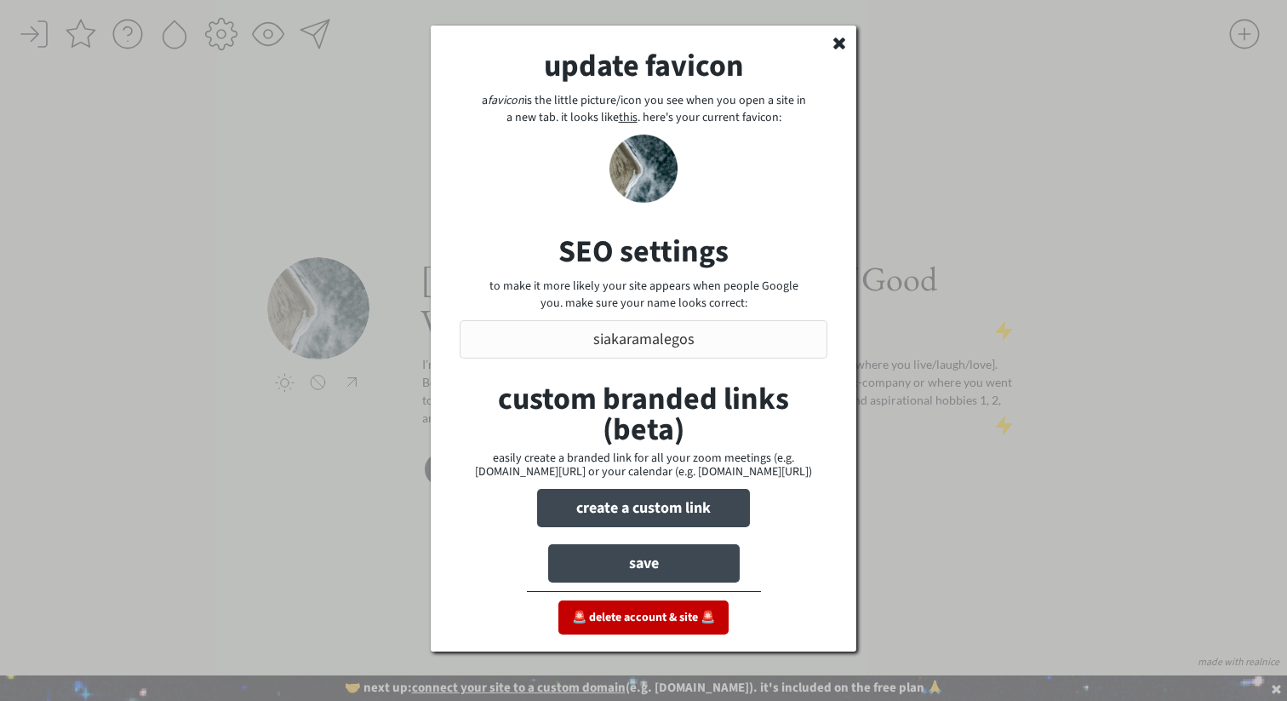
click at [647, 607] on button "🚨 delete account & site 🚨" at bounding box center [643, 617] width 170 height 34
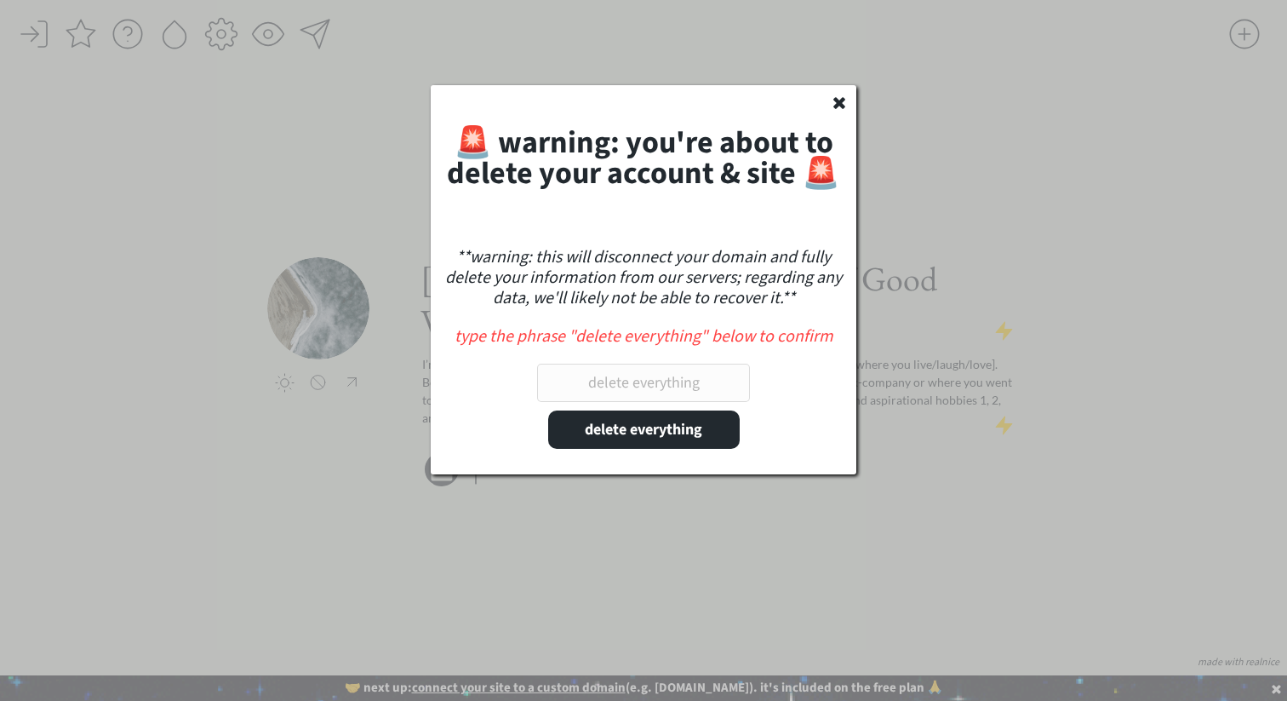
click at [659, 391] on input "input" at bounding box center [643, 383] width 213 height 38
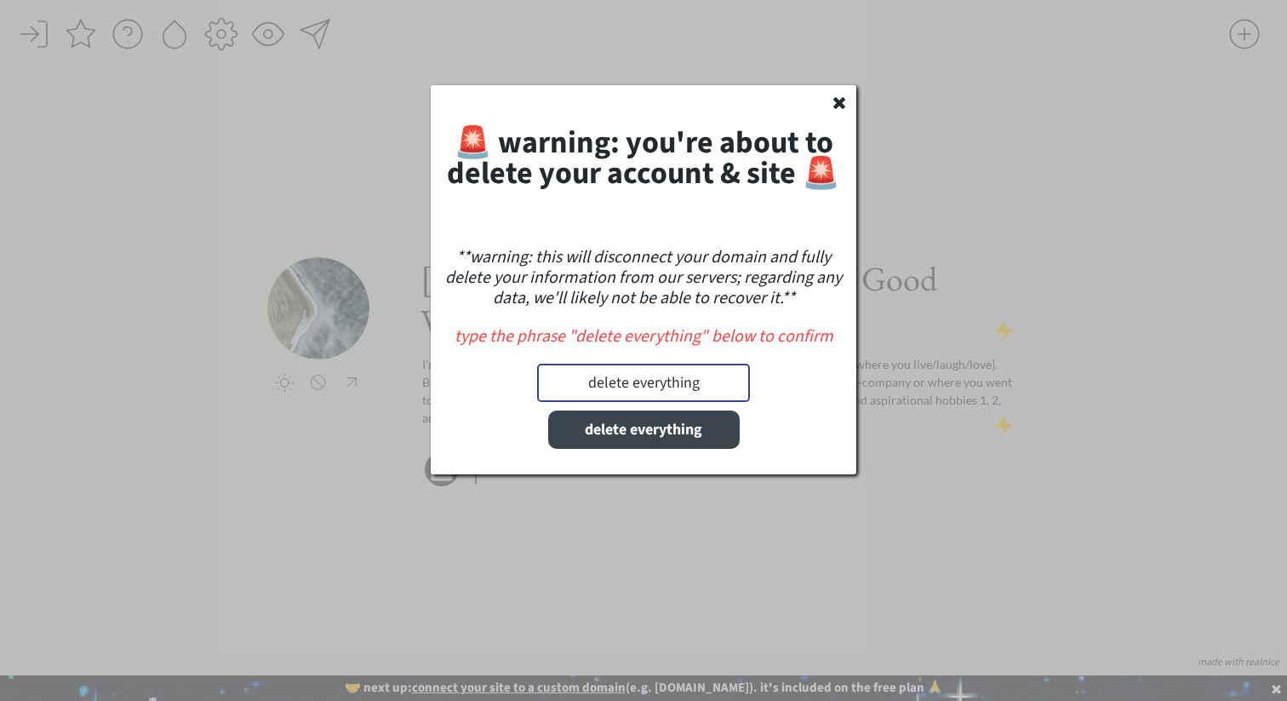
type input "delete everything"
click at [687, 437] on button "delete everything" at bounding box center [644, 429] width 192 height 38
